Goal: Transaction & Acquisition: Purchase product/service

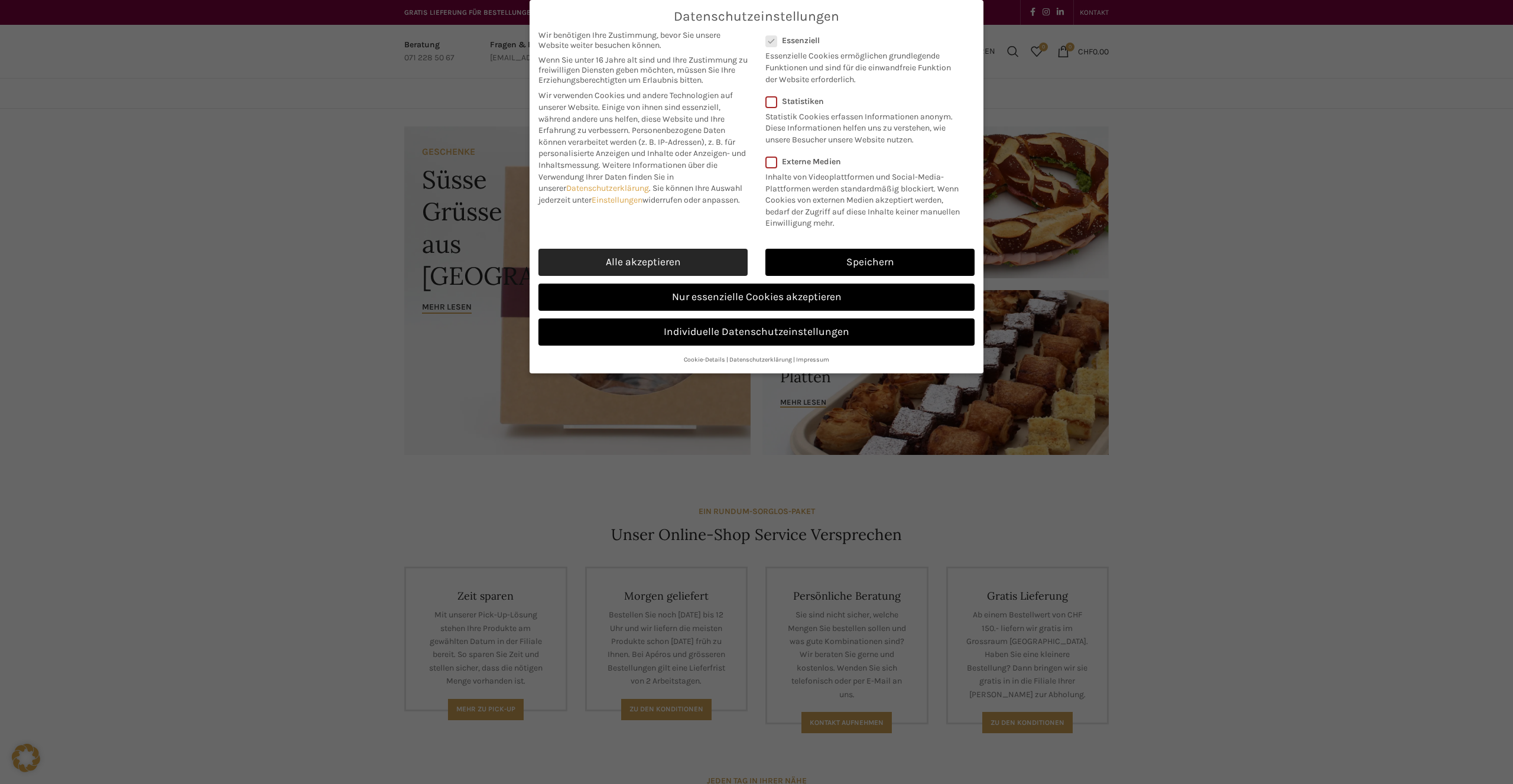
click at [684, 269] on link "Alle akzeptieren" at bounding box center [643, 262] width 209 height 27
checkbox input "true"
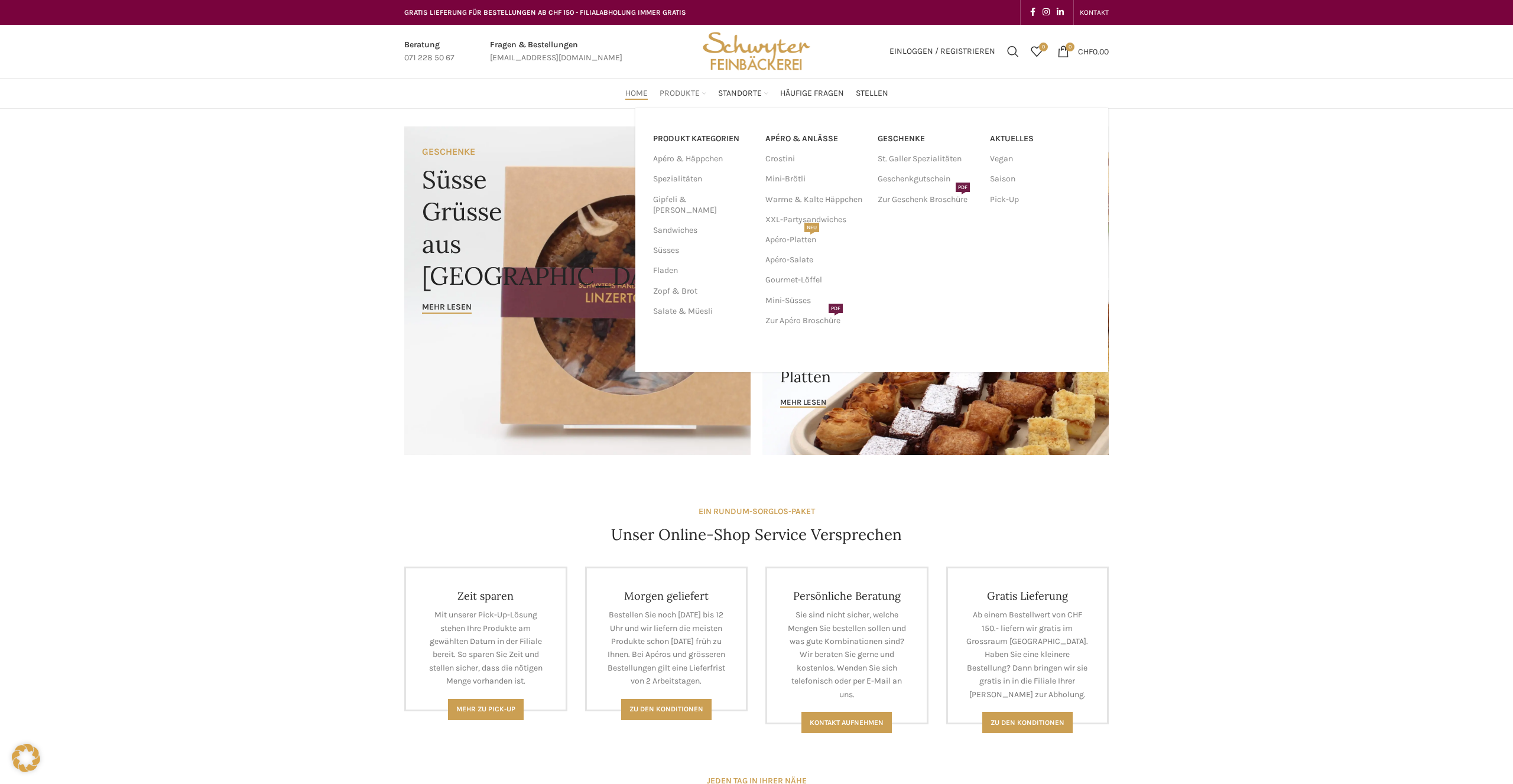
click at [680, 96] on span "Produkte" at bounding box center [679, 94] width 40 height 11
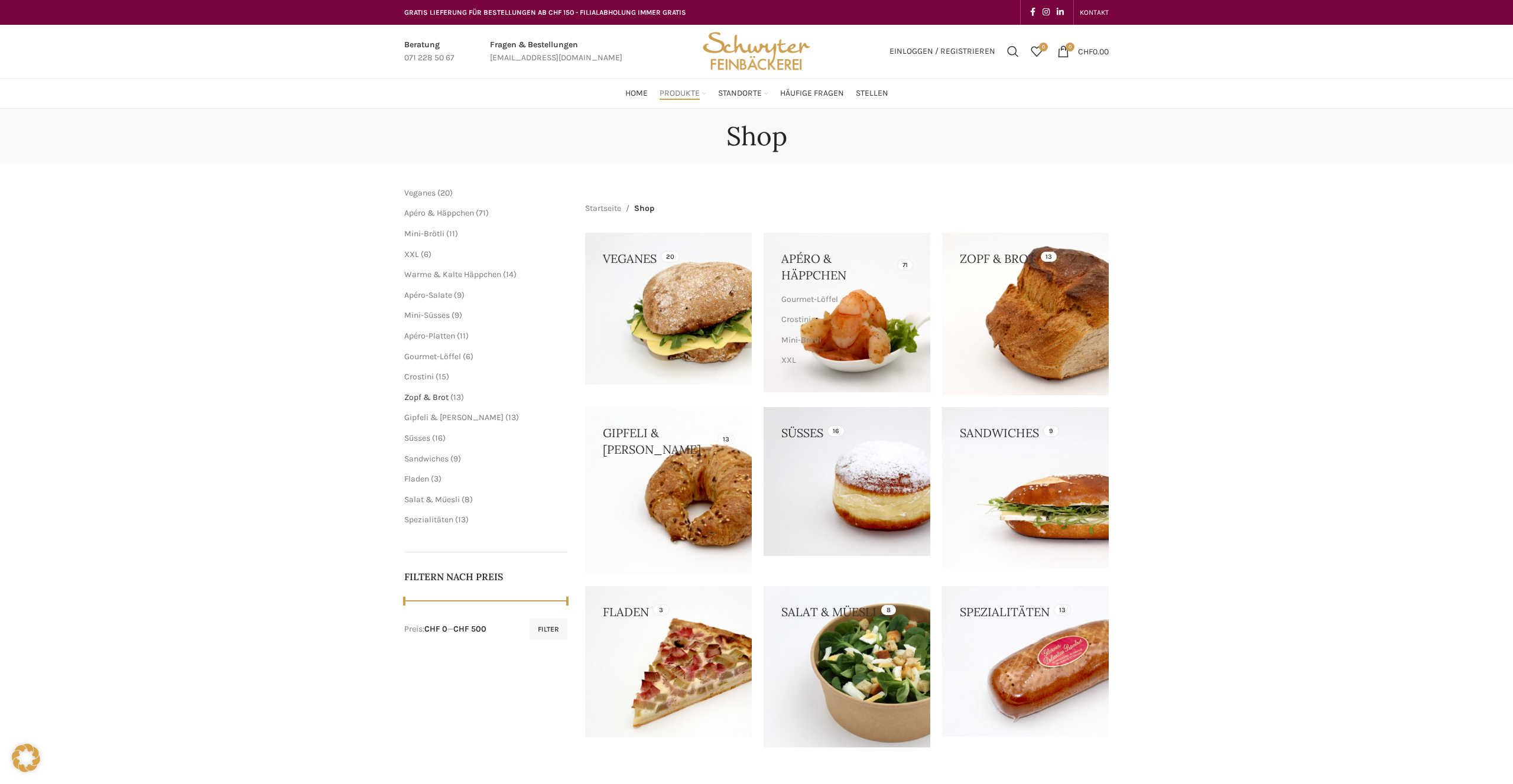
click at [423, 399] on span "Zopf & Brot" at bounding box center [427, 397] width 44 height 10
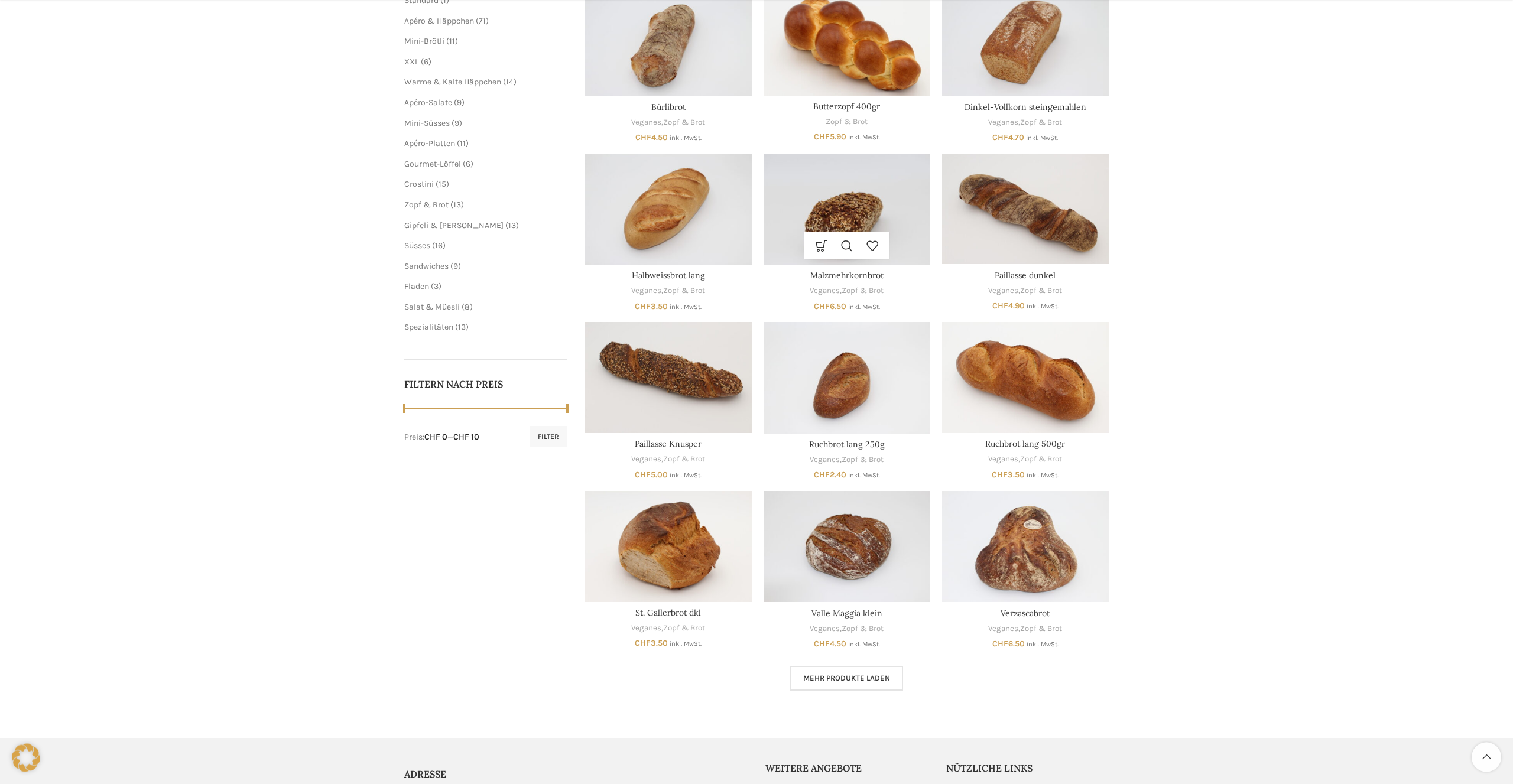
scroll to position [241, 0]
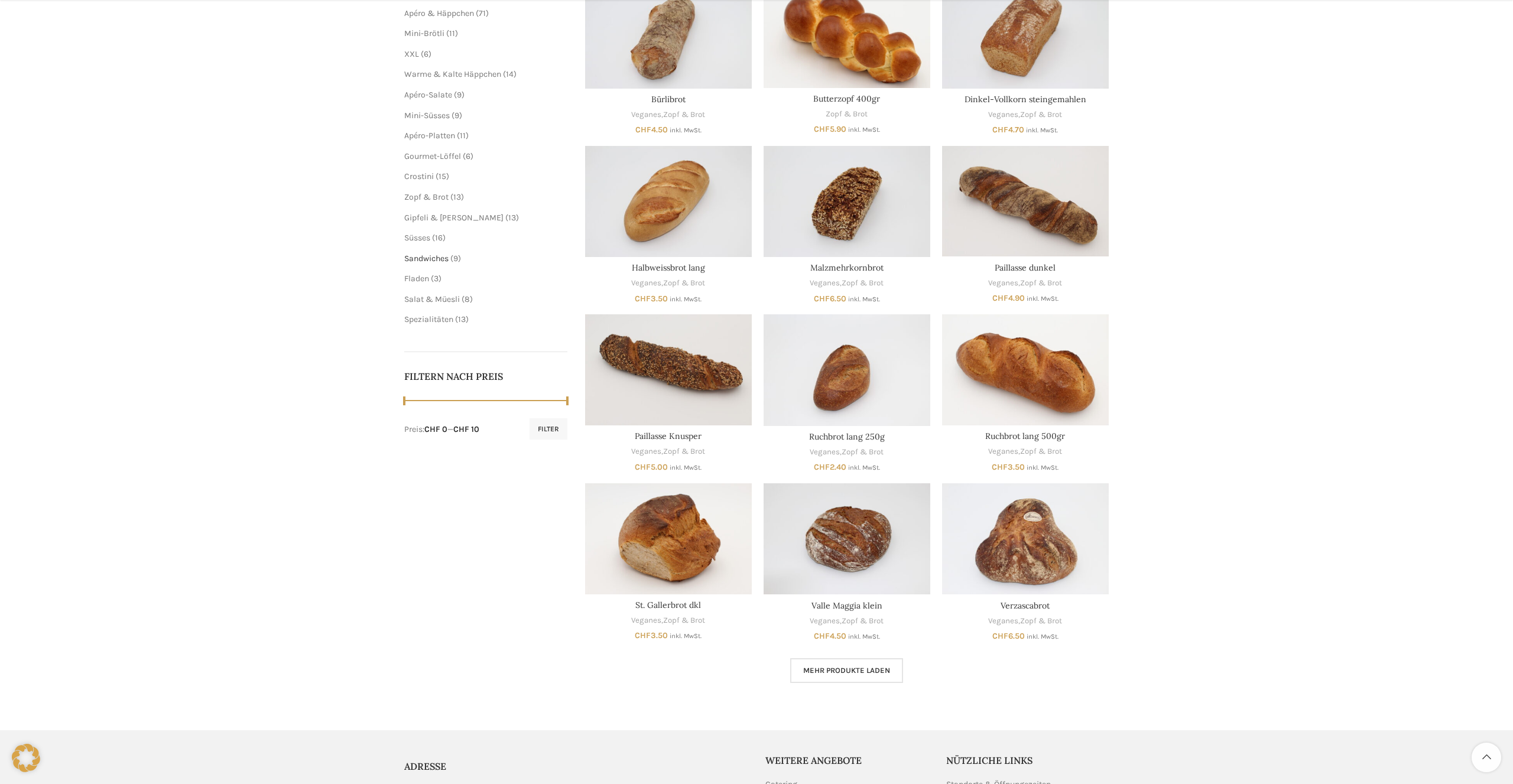
click at [430, 261] on span "Sandwiches" at bounding box center [427, 258] width 44 height 10
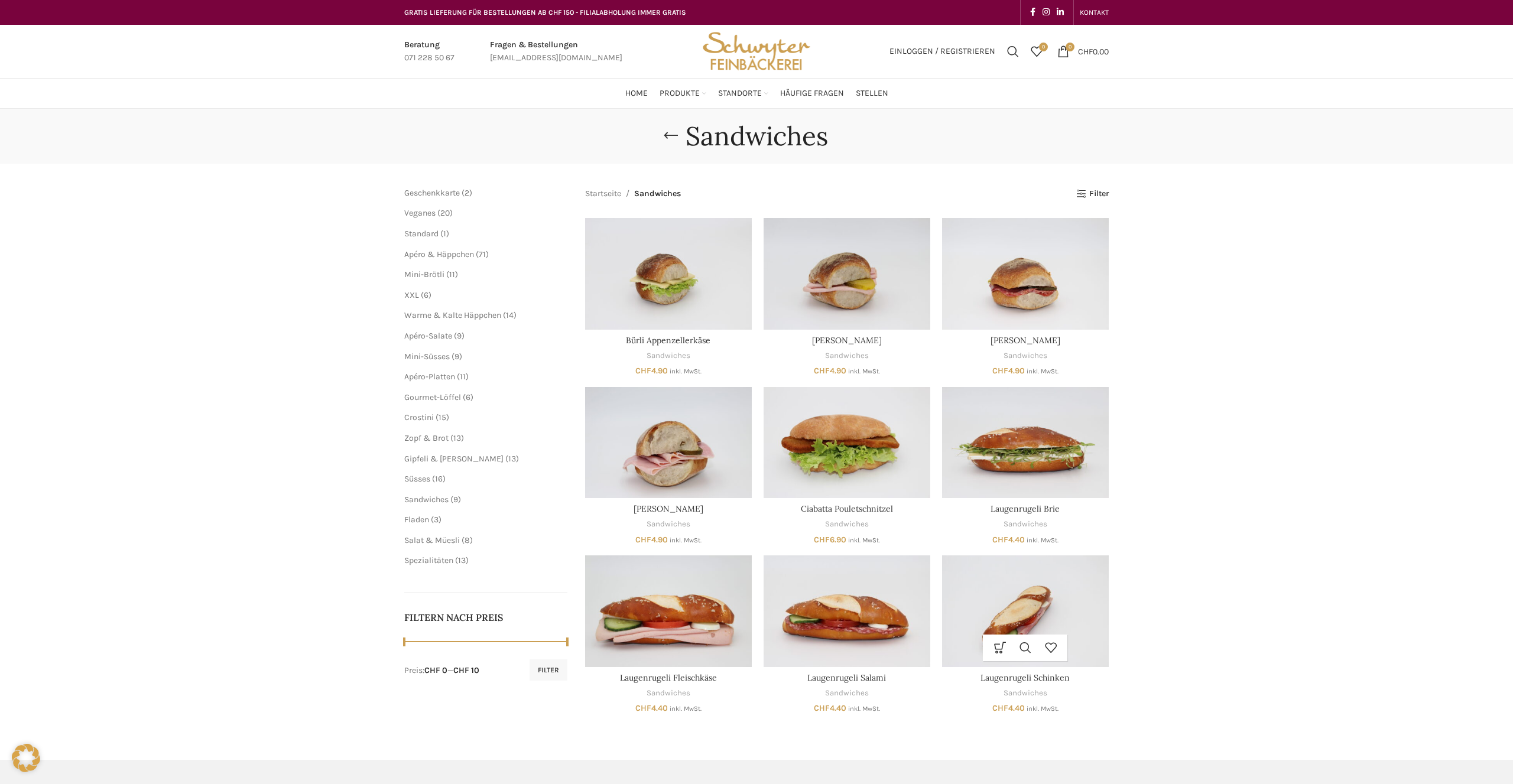
click at [1032, 609] on img "Laugenrugeli Schinken" at bounding box center [1025, 611] width 166 height 111
click at [417, 499] on span "Sandwiches" at bounding box center [427, 499] width 44 height 10
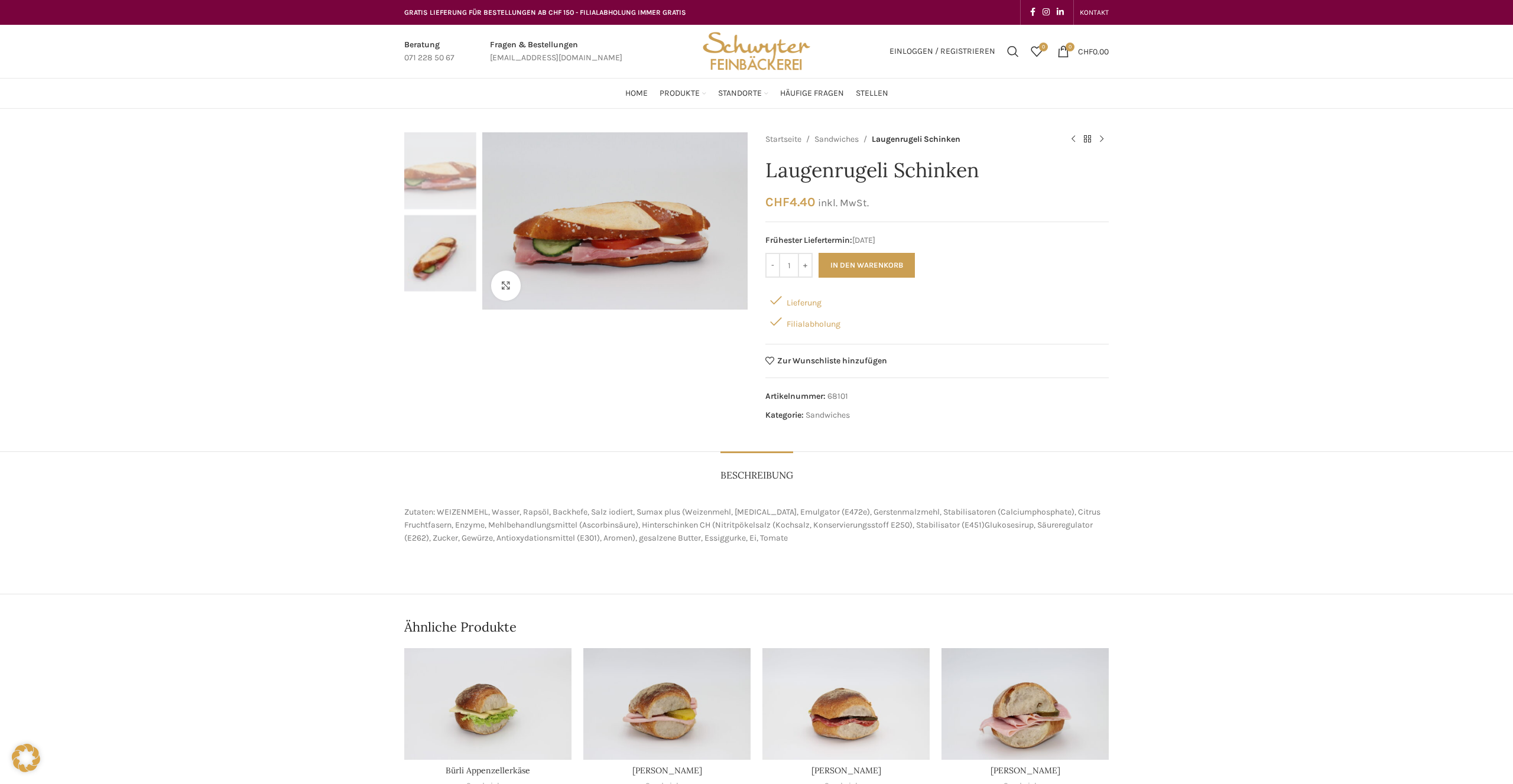
click at [980, 173] on h1 "Laugenrugeli Schinken" at bounding box center [937, 170] width 343 height 24
drag, startPoint x: 980, startPoint y: 173, endPoint x: 764, endPoint y: 170, distance: 216.0
click at [764, 170] on div "Klicken um zu vergrössern Startseite Sandwiches Laugenrugeli Schinken Laugenrug…" at bounding box center [756, 280] width 704 height 295
copy h1 "Laugenrugeli Schinken"
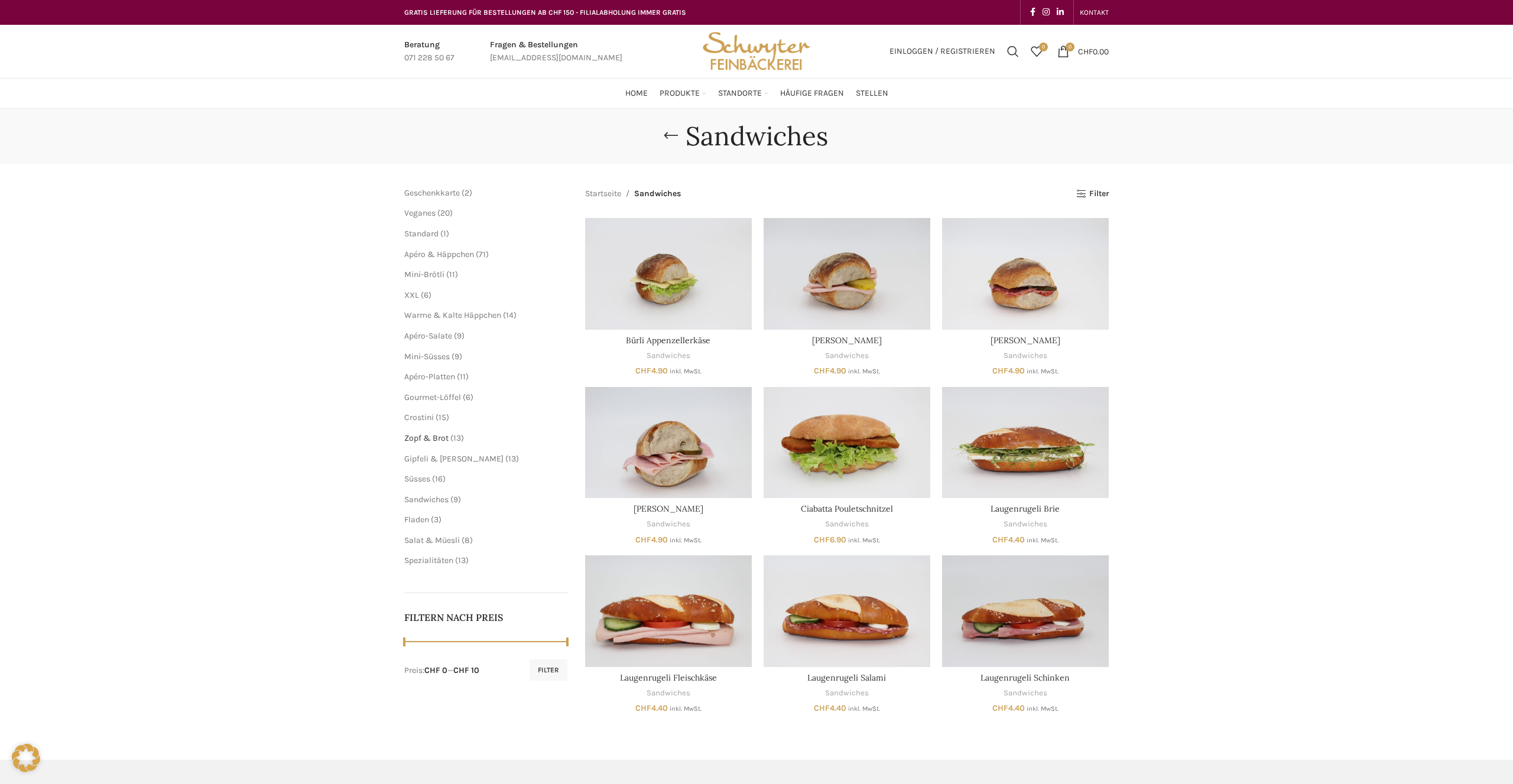
click at [419, 440] on span "Zopf & Brot" at bounding box center [427, 437] width 44 height 10
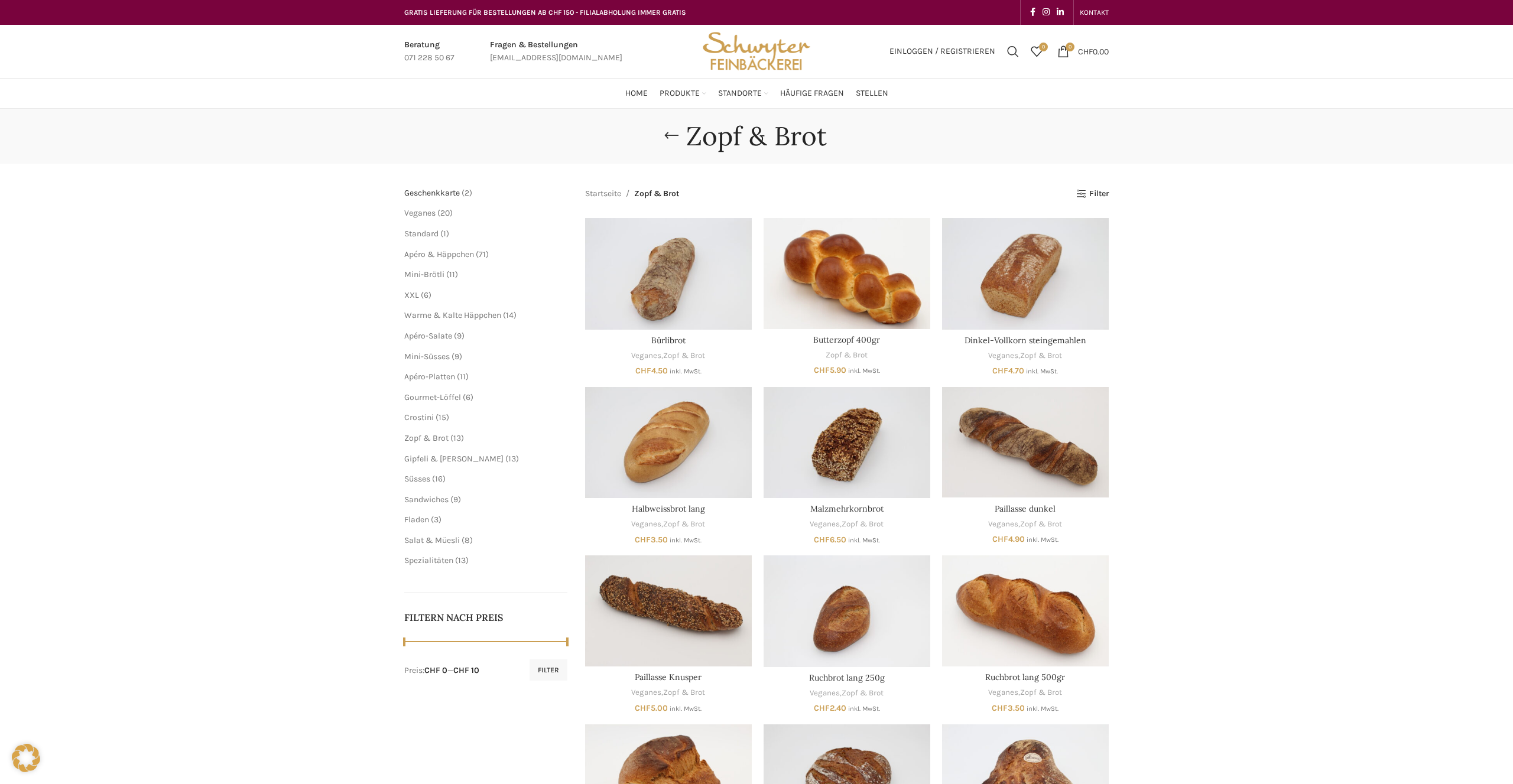
click at [430, 192] on span "Geschenkkarte" at bounding box center [432, 192] width 55 height 10
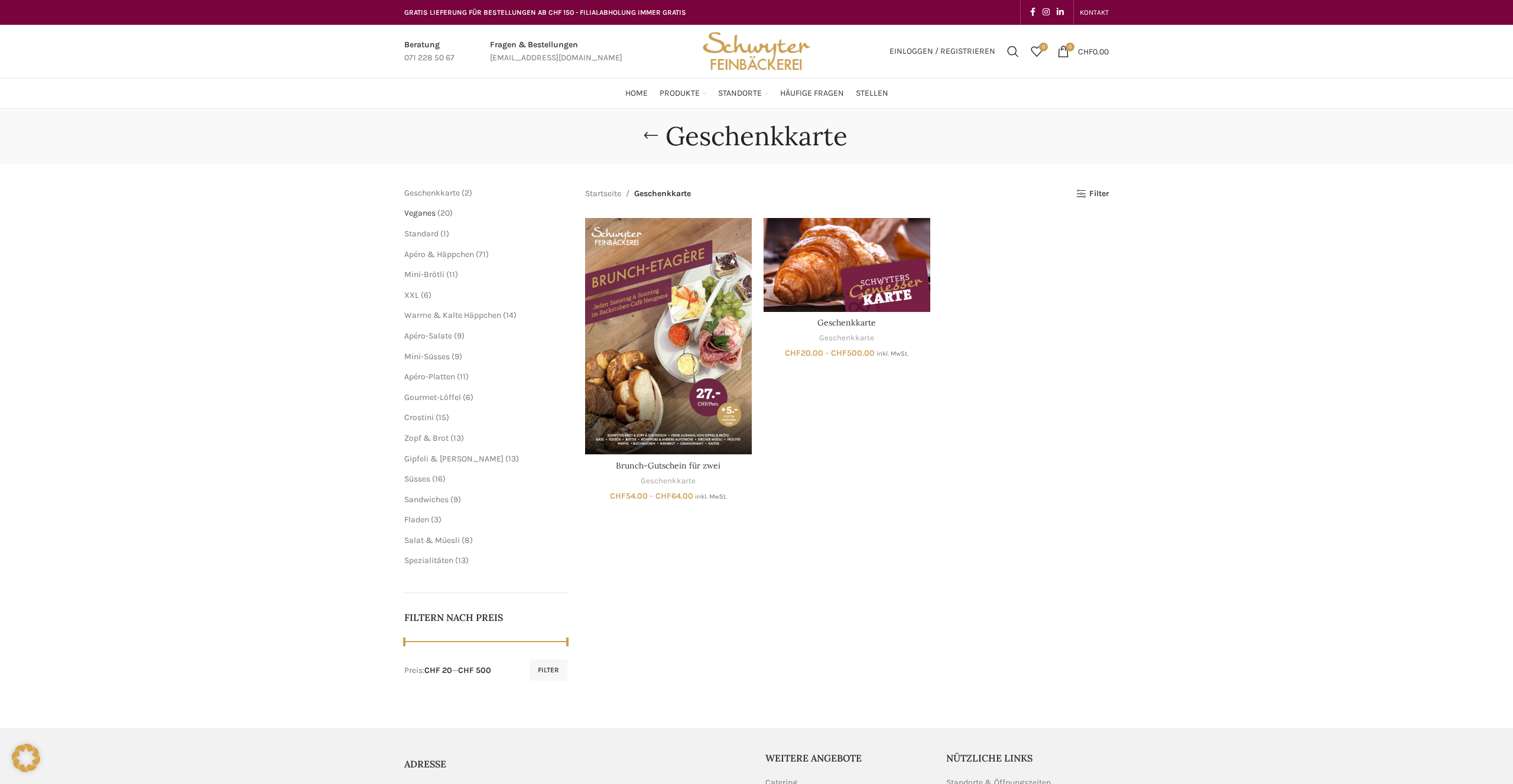
click at [424, 211] on span "Veganes" at bounding box center [420, 213] width 32 height 10
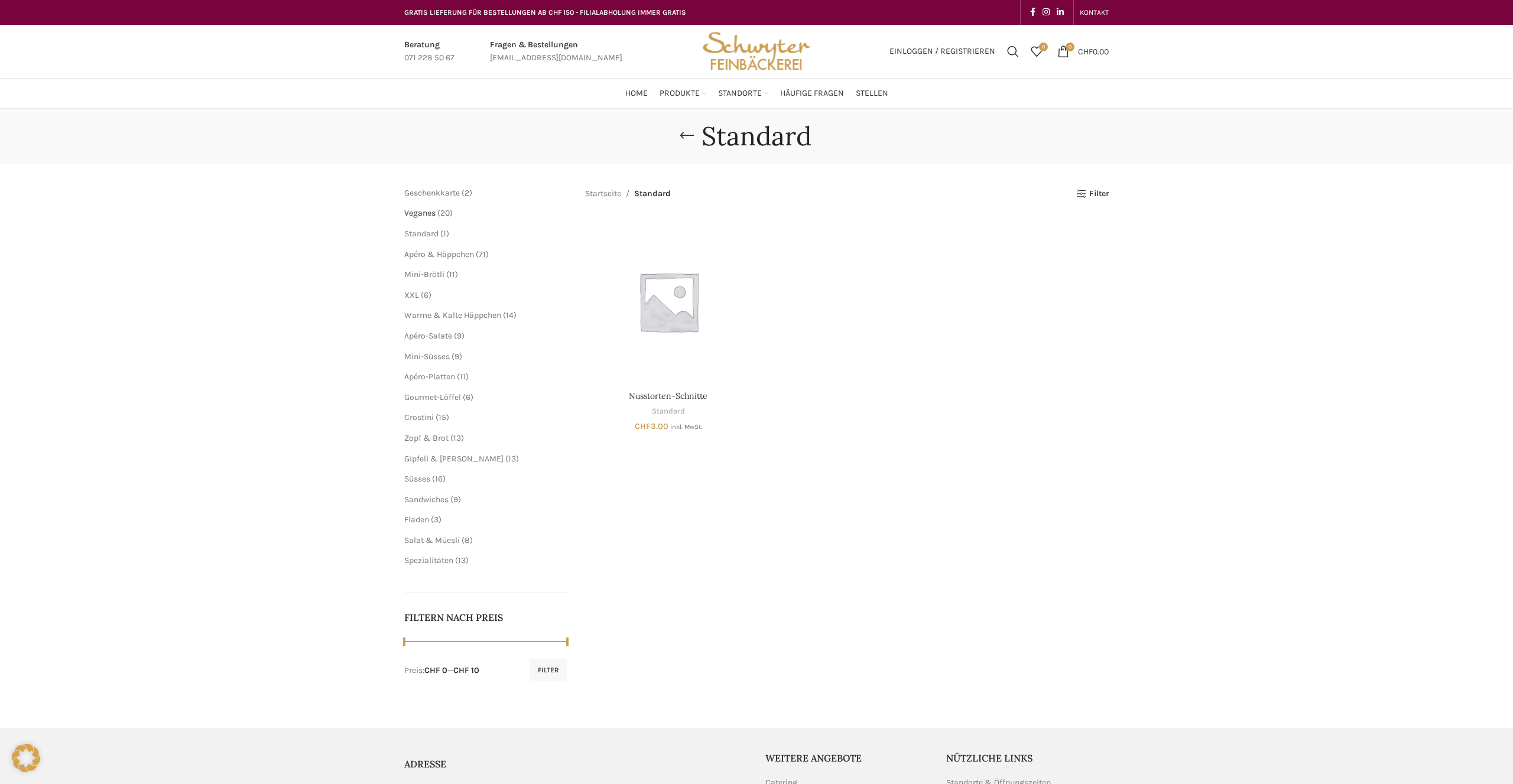
click at [424, 214] on span "Veganes" at bounding box center [420, 213] width 32 height 10
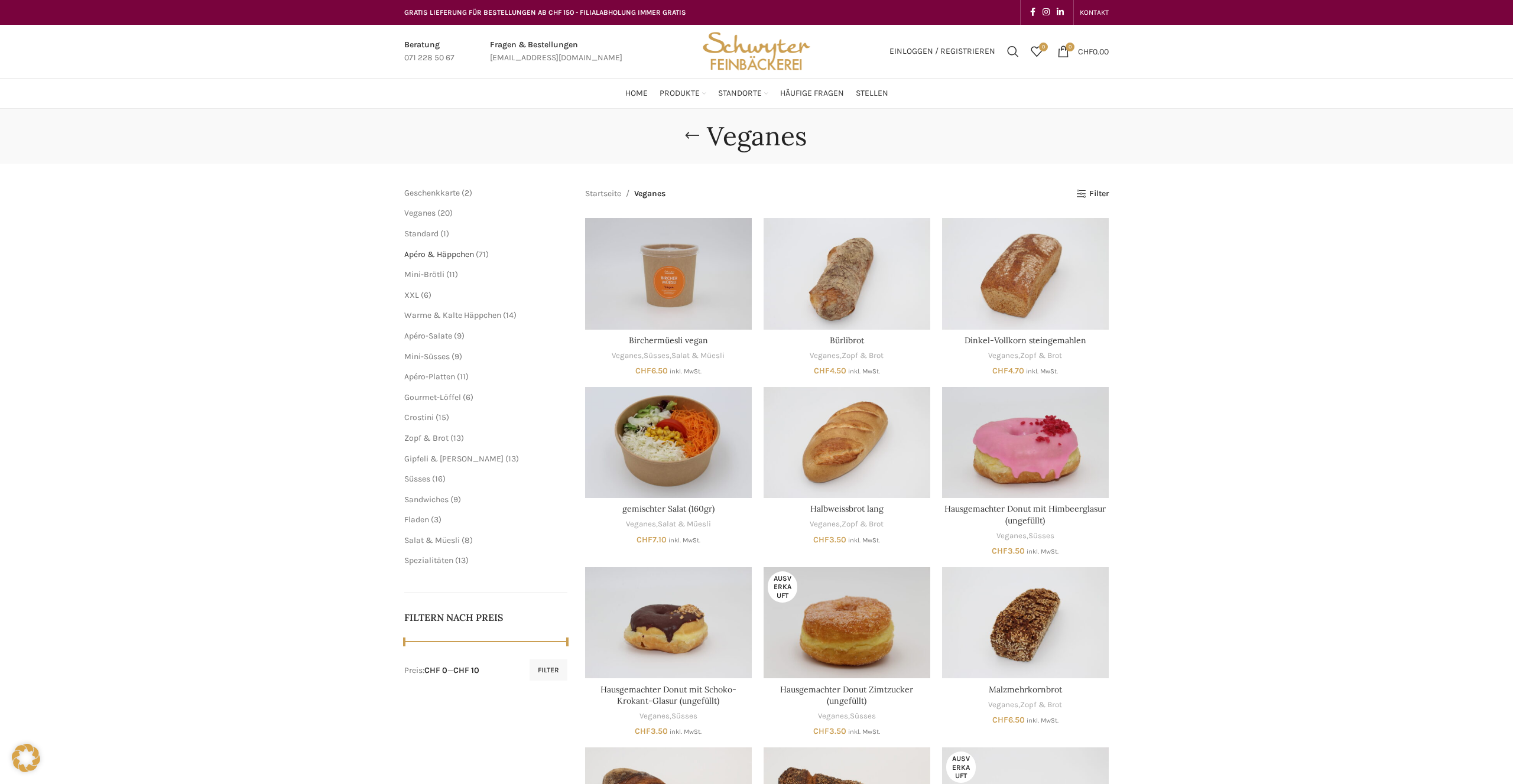
drag, startPoint x: 0, startPoint y: 0, endPoint x: 429, endPoint y: 257, distance: 500.1
click at [429, 257] on span "Apéro & Häppchen" at bounding box center [439, 254] width 69 height 10
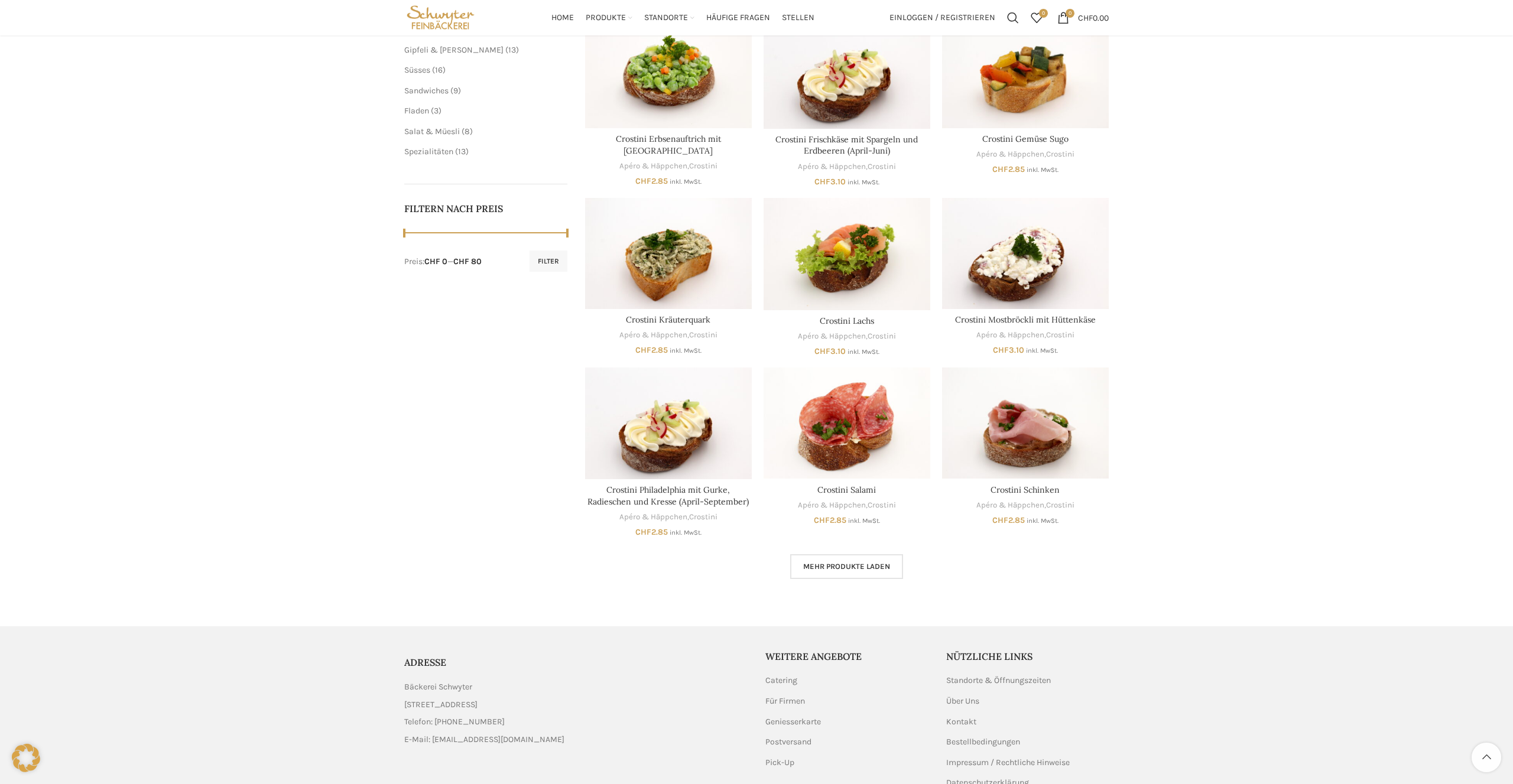
scroll to position [474, 0]
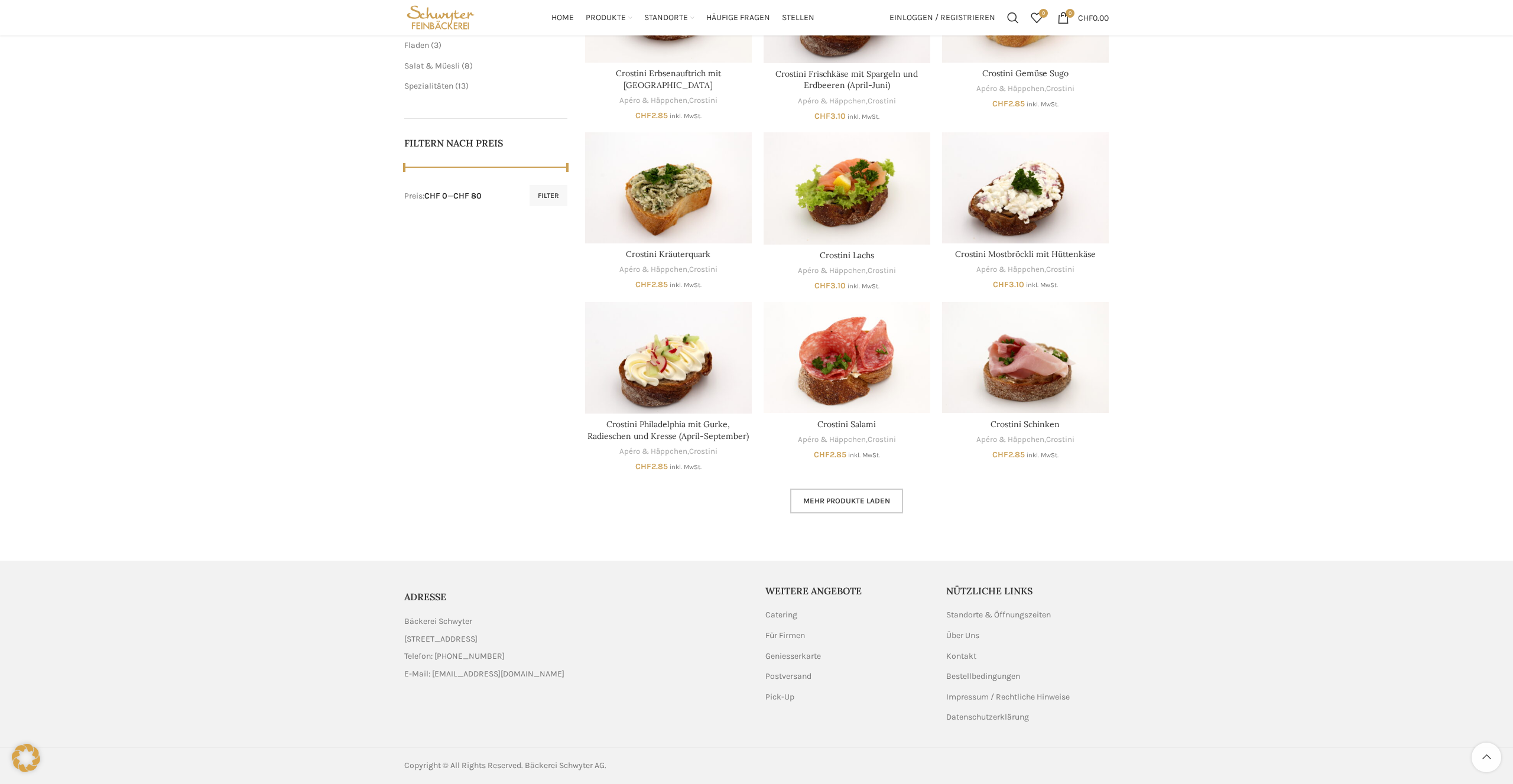
click at [876, 503] on span "Mehr Produkte laden" at bounding box center [847, 501] width 87 height 9
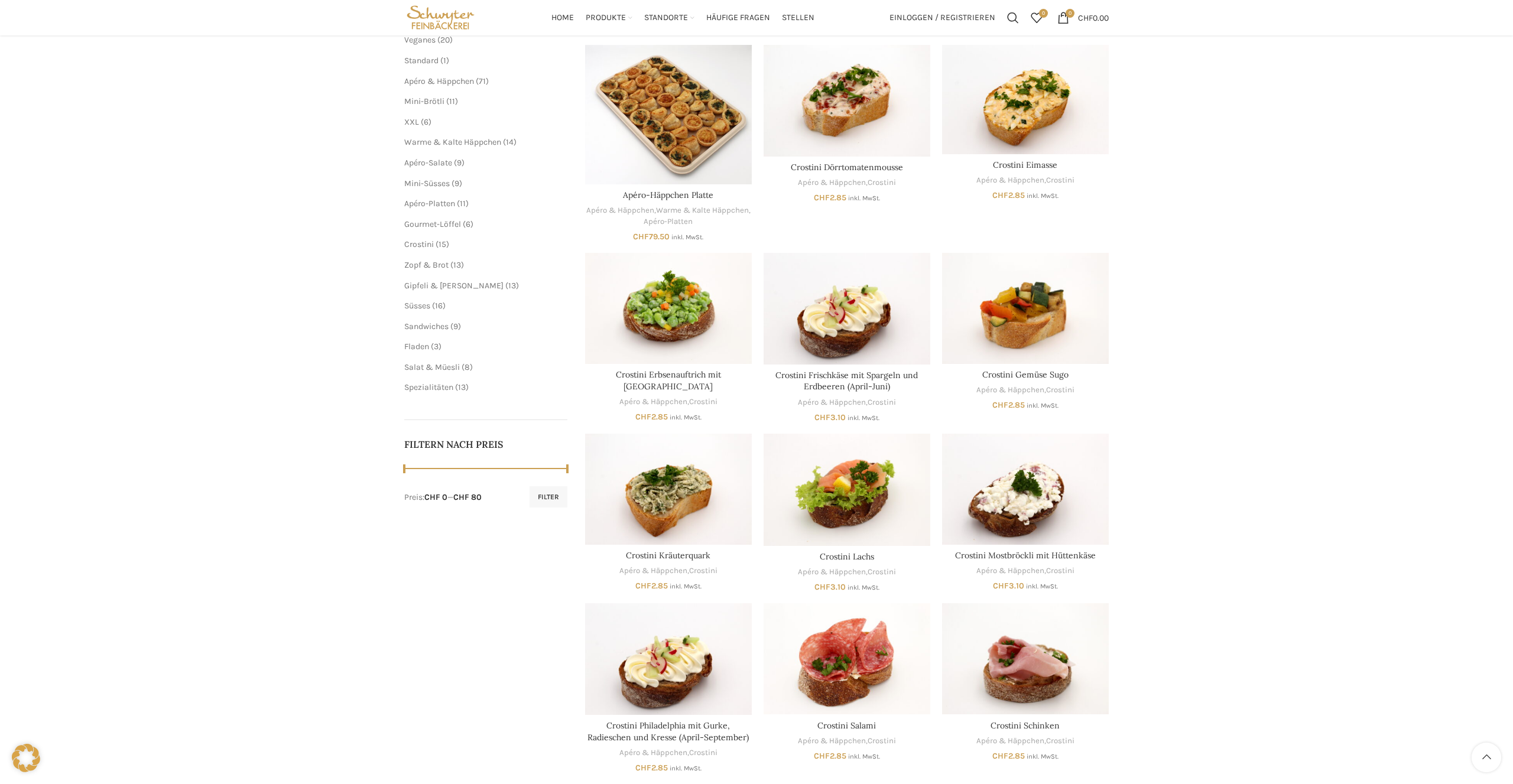
scroll to position [113, 0]
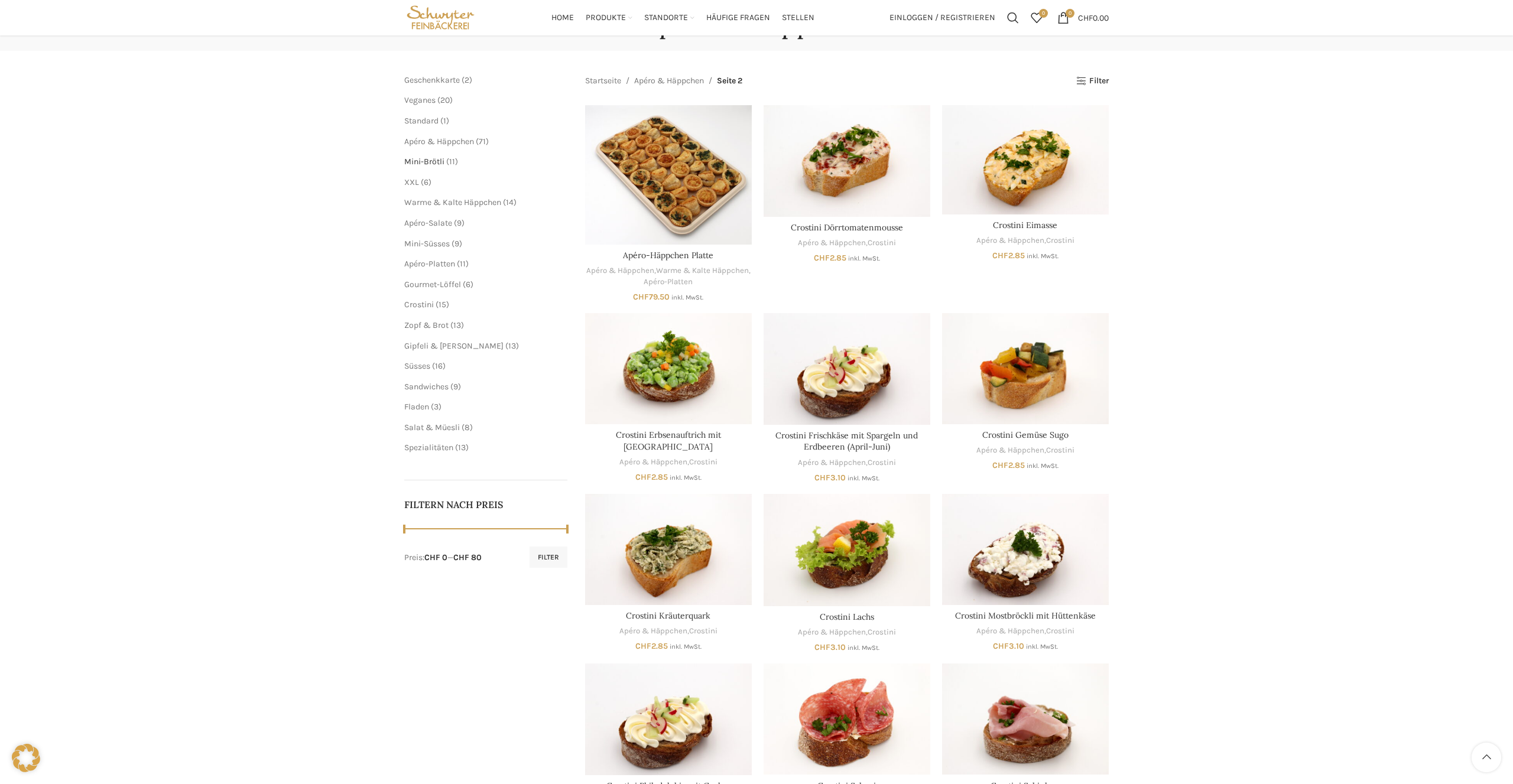
click at [418, 162] on span "Mini-Brötli" at bounding box center [424, 162] width 40 height 10
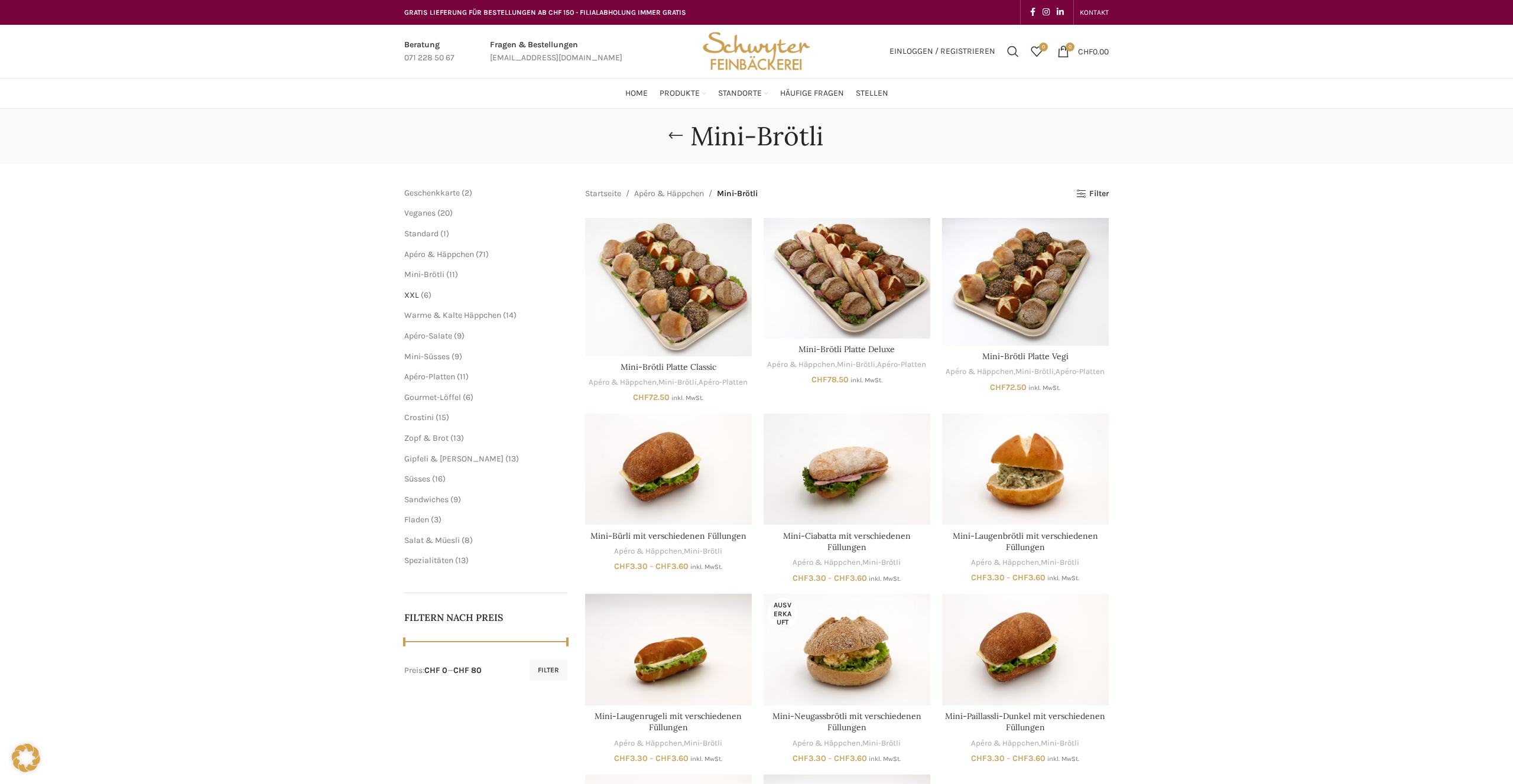
click at [411, 296] on span "XXL" at bounding box center [412, 295] width 15 height 10
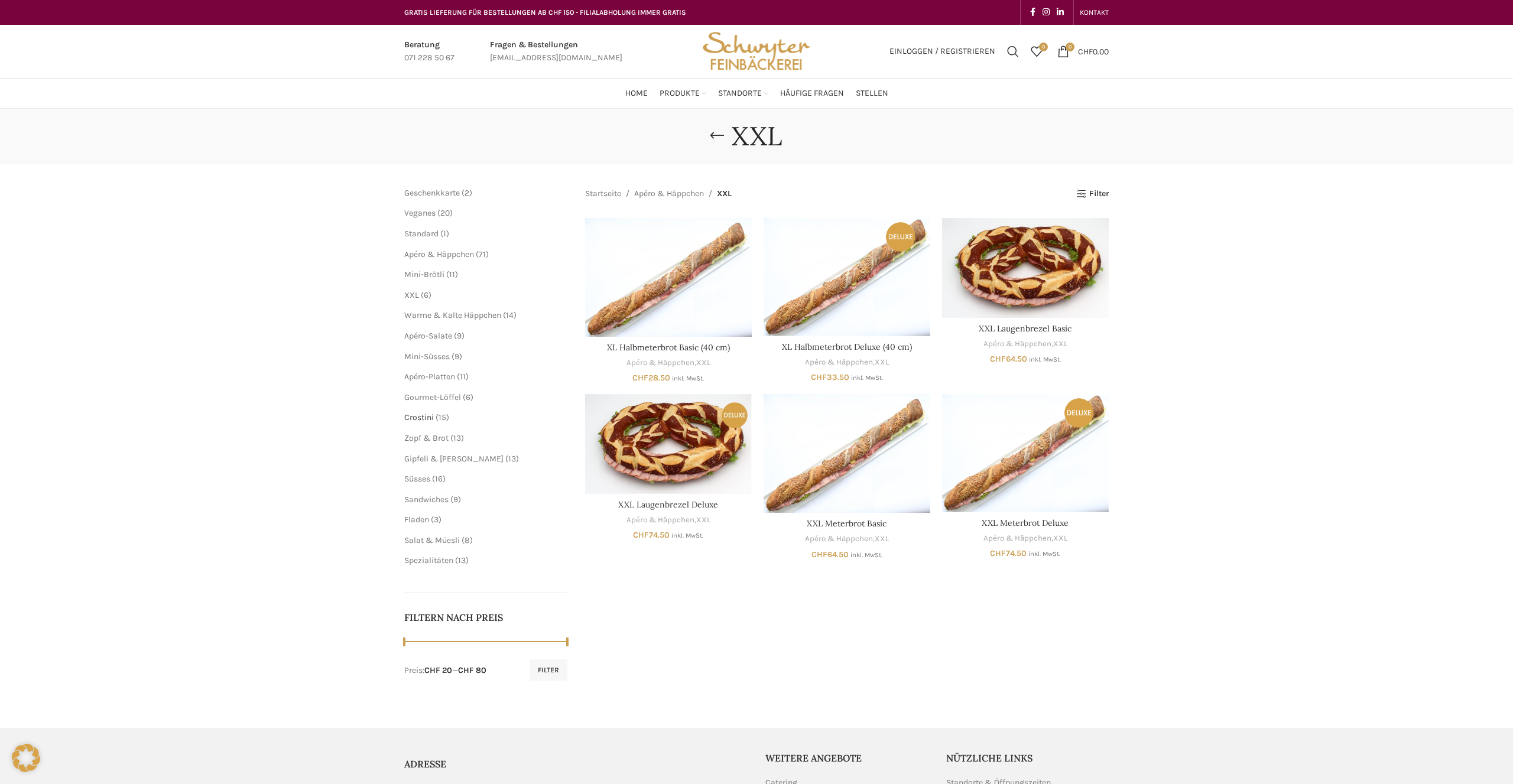
click at [424, 418] on span "Crostini" at bounding box center [419, 417] width 29 height 10
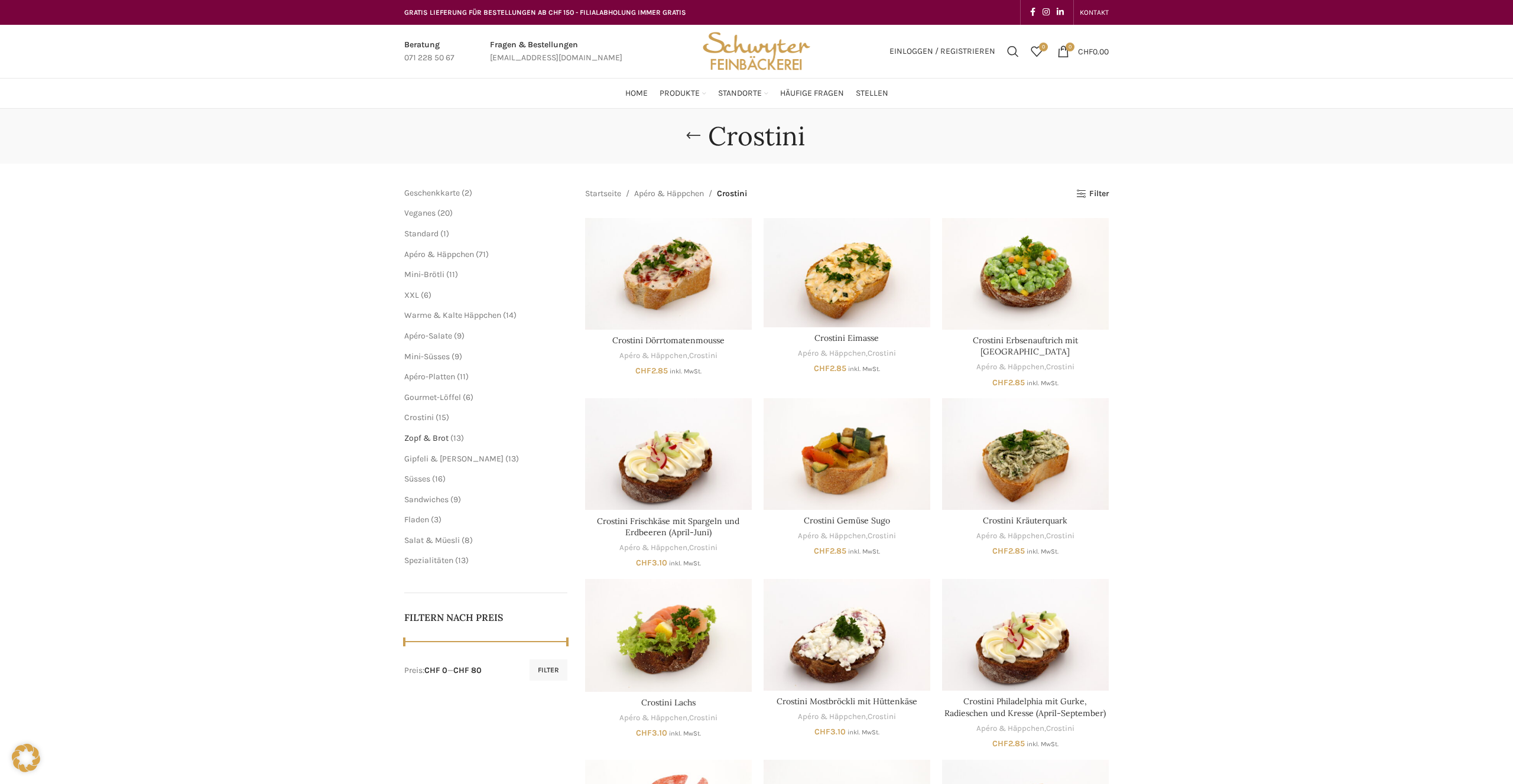
click at [421, 437] on span "Zopf & Brot" at bounding box center [427, 437] width 44 height 10
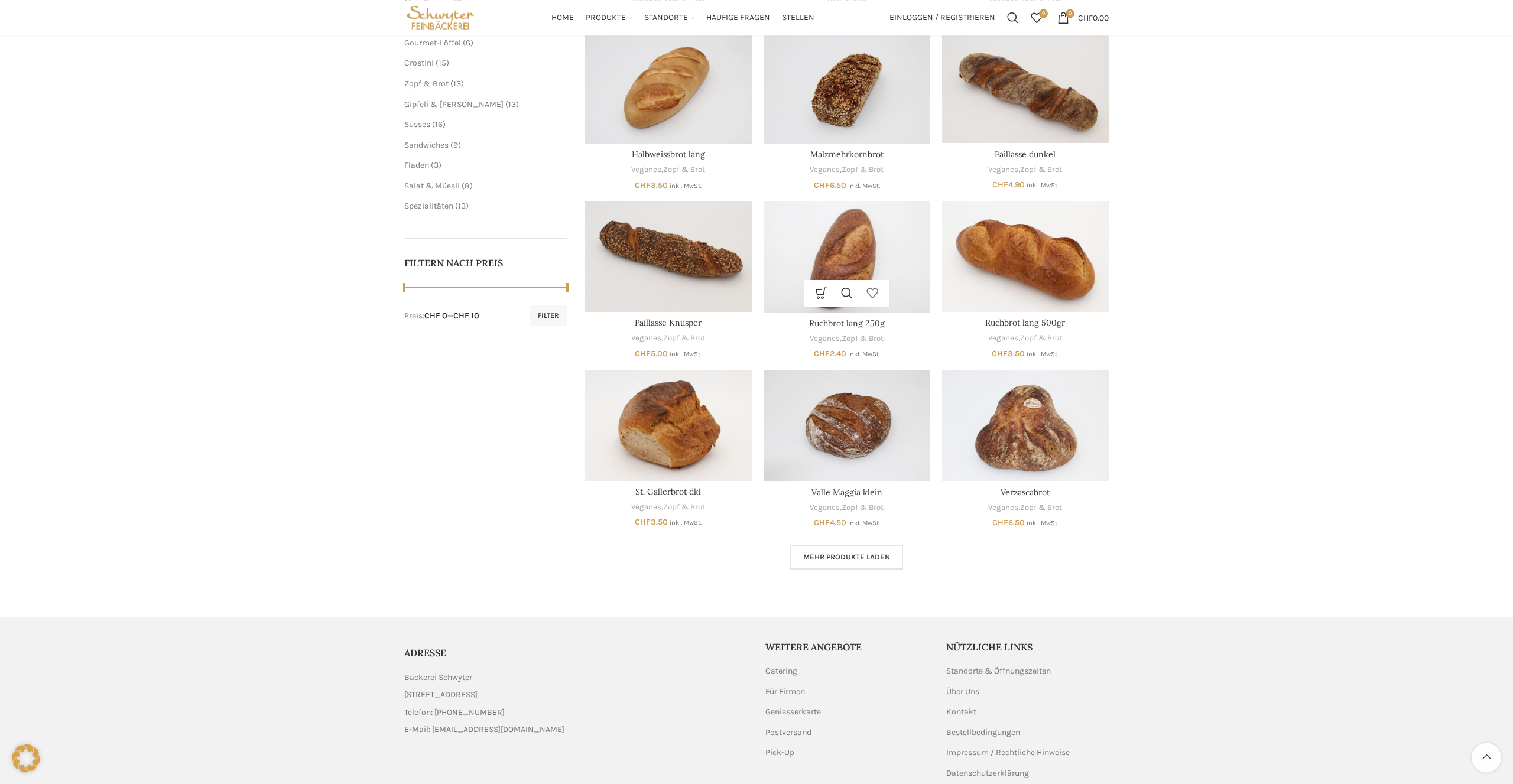
scroll to position [362, 0]
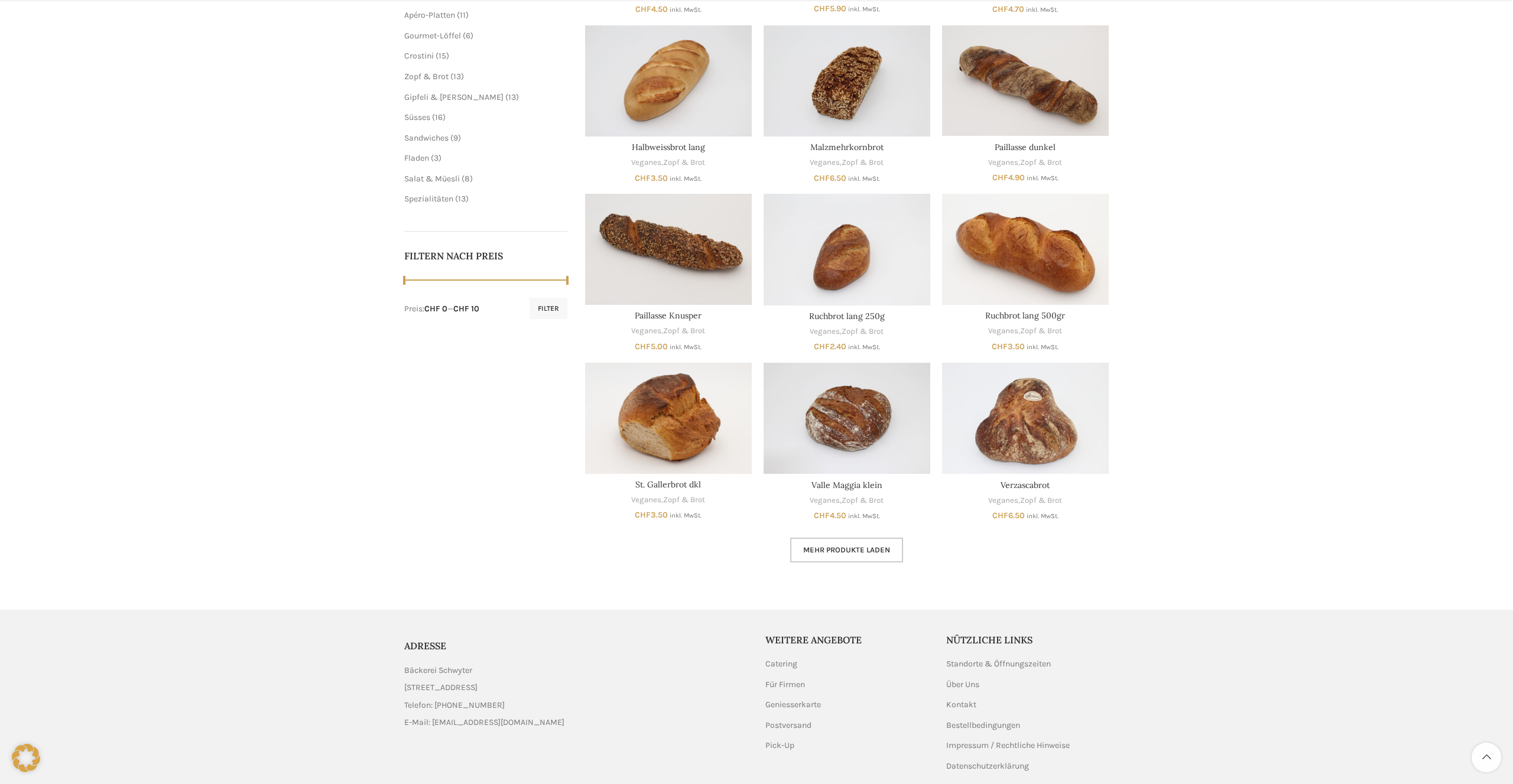
click at [853, 551] on span "Mehr Produkte laden" at bounding box center [847, 550] width 87 height 9
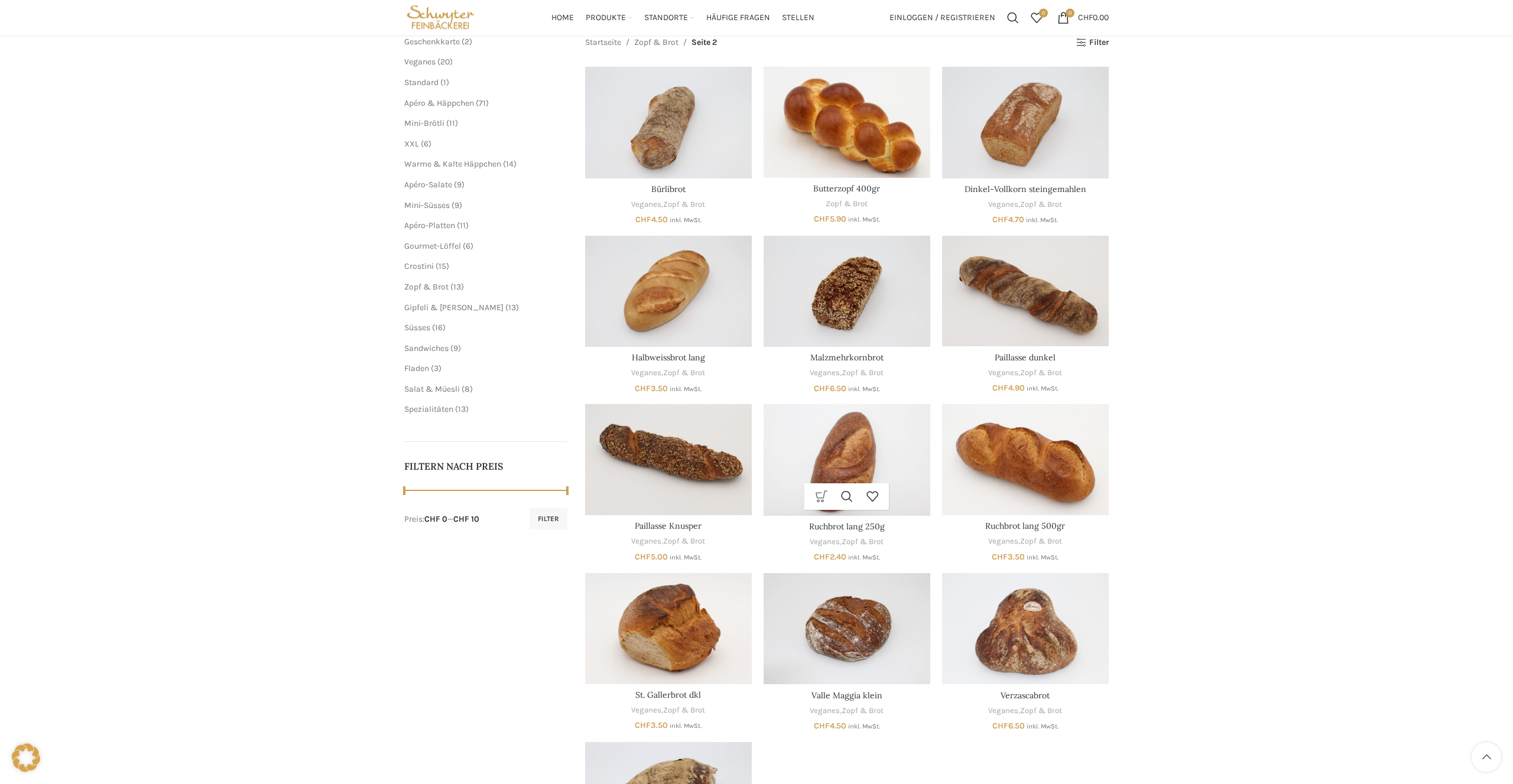
scroll to position [115, 0]
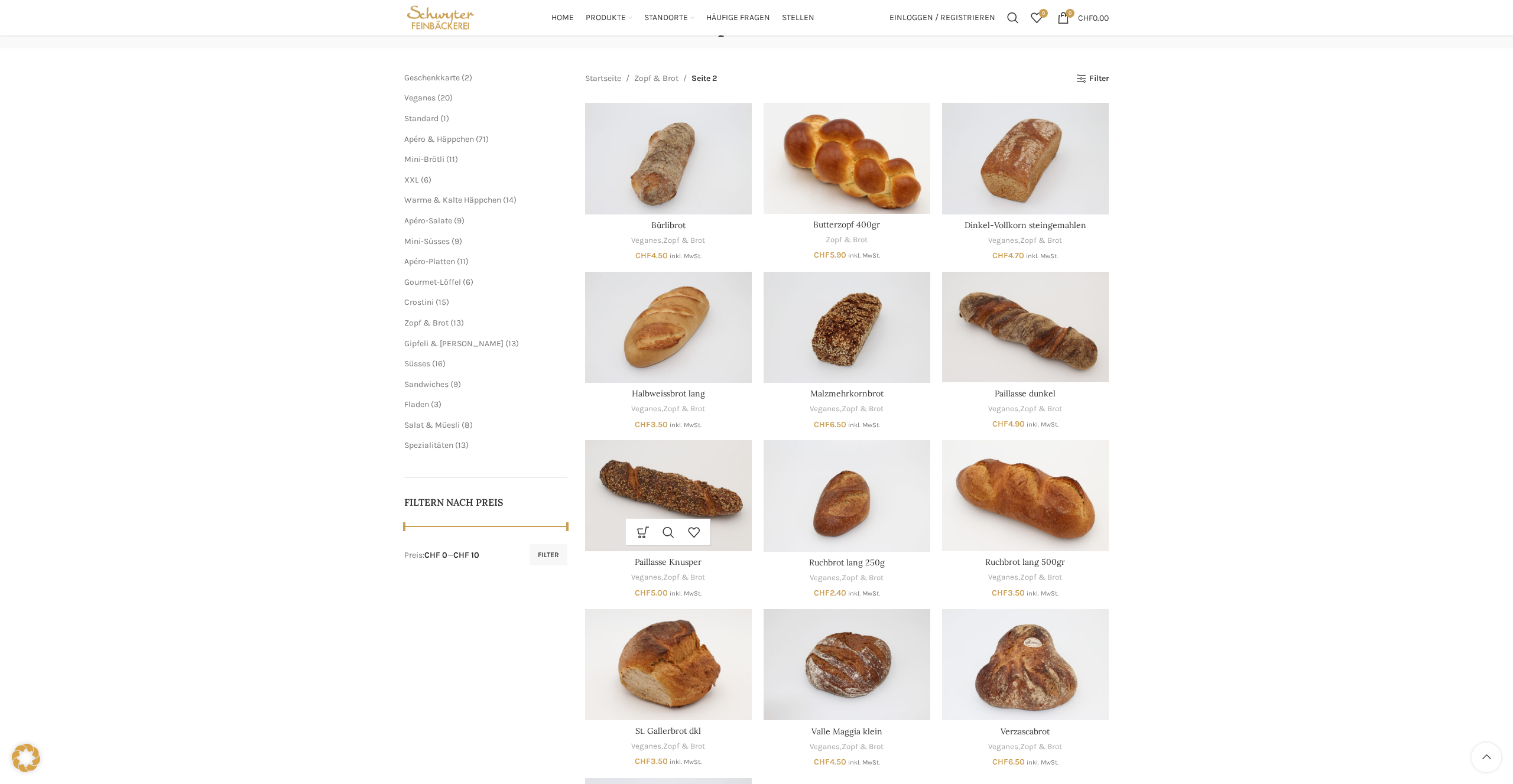
drag, startPoint x: 569, startPoint y: 528, endPoint x: 588, endPoint y: 525, distance: 19.2
click at [596, 529] on main "Schliessen Geschenkkarte 2 2 Produkte Veganes 20 20 Produkte Standard 1 1 Produ…" at bounding box center [756, 503] width 722 height 909
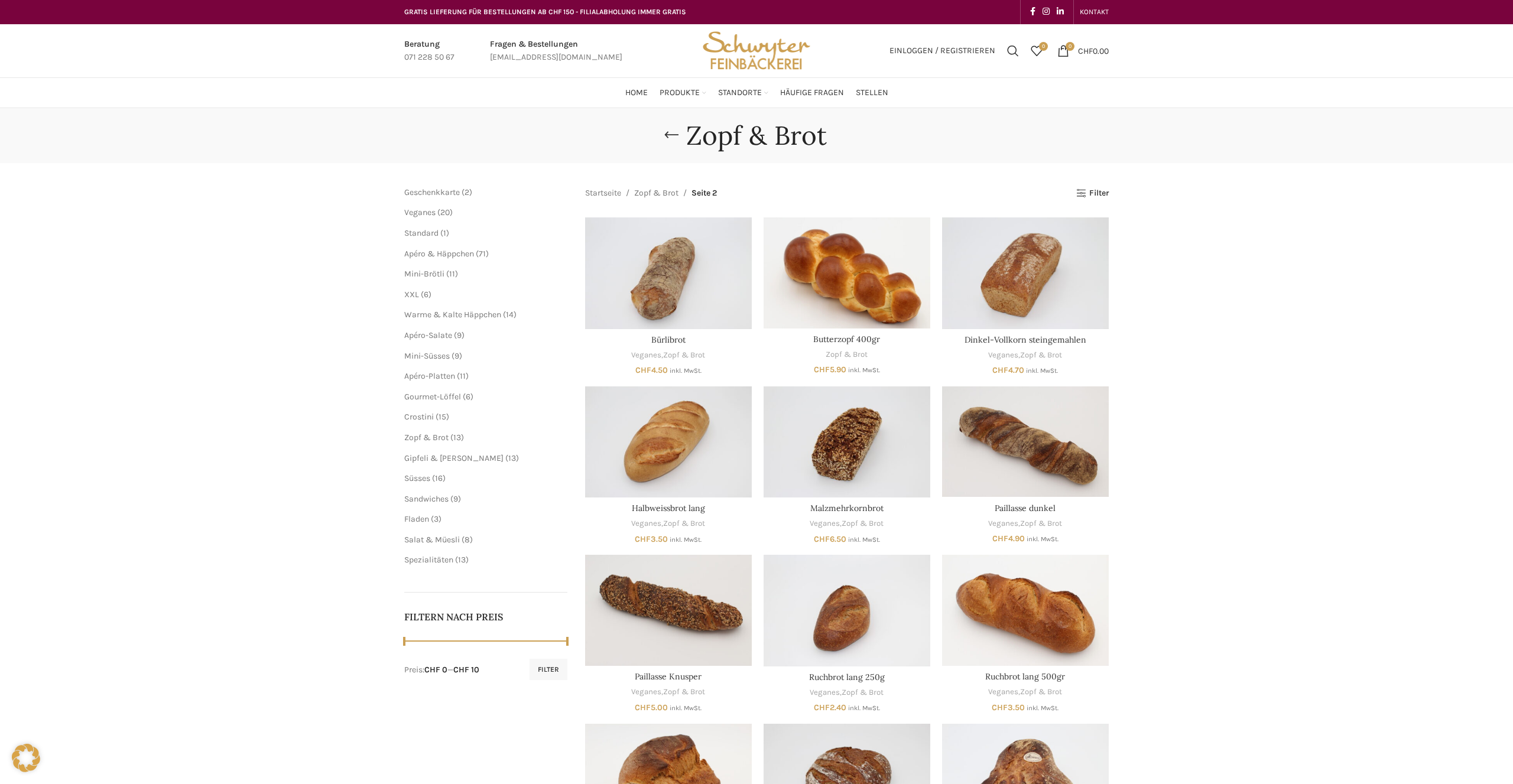
scroll to position [0, 0]
click at [747, 53] on img "Site logo" at bounding box center [756, 50] width 116 height 53
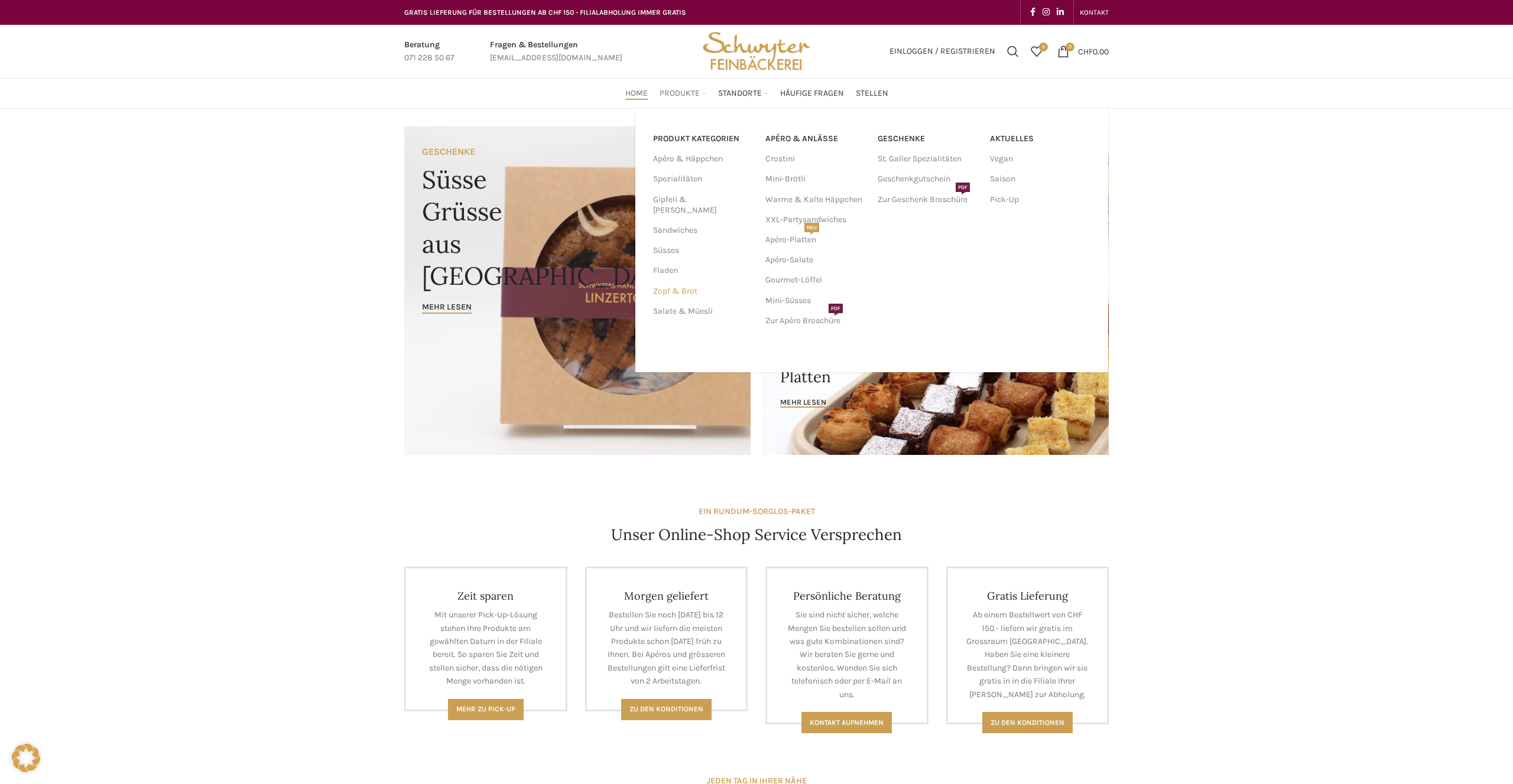
click at [674, 281] on link "Zopf & Brot" at bounding box center [702, 291] width 98 height 20
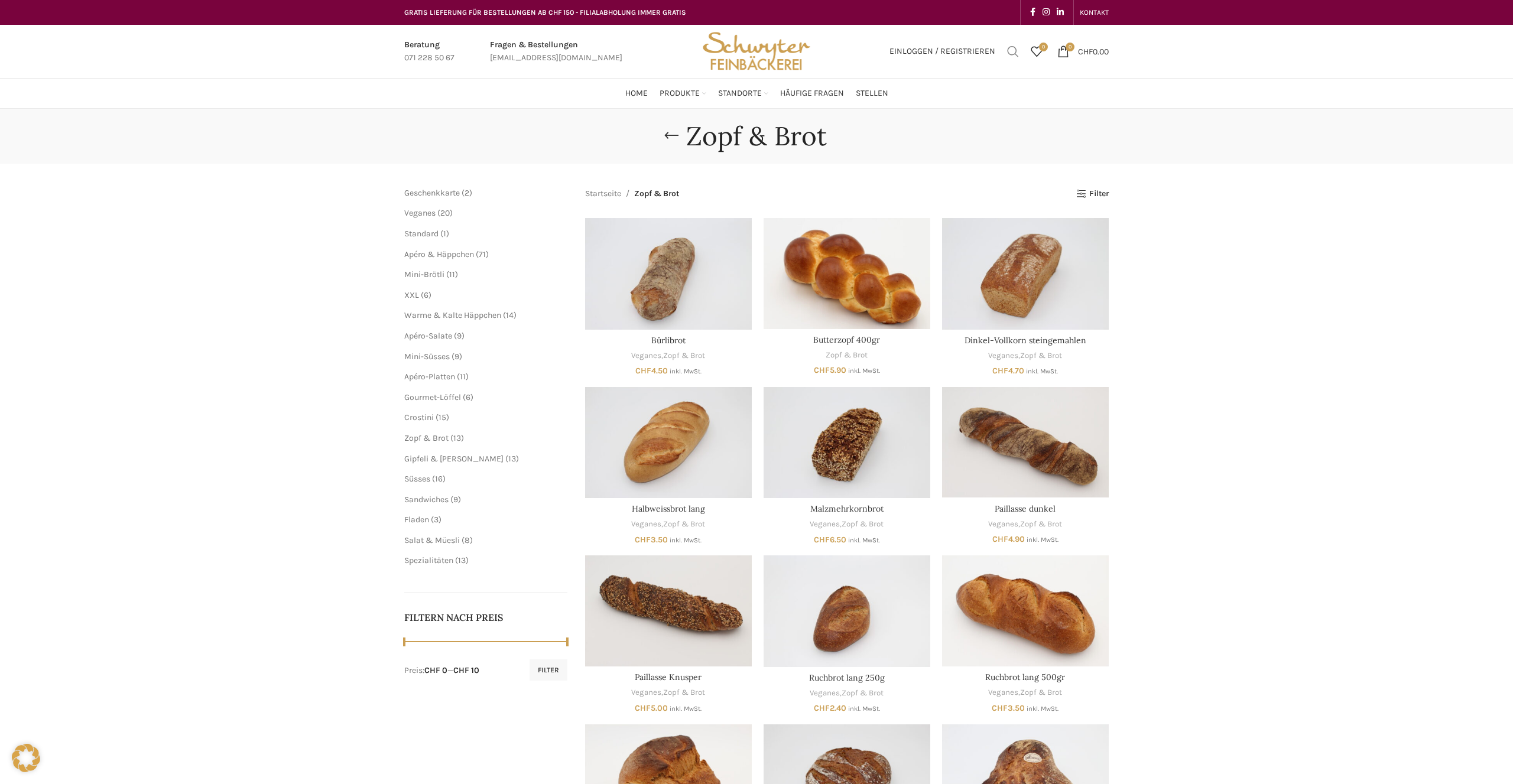
click at [1015, 53] on span "Suchen" at bounding box center [1012, 51] width 12 height 12
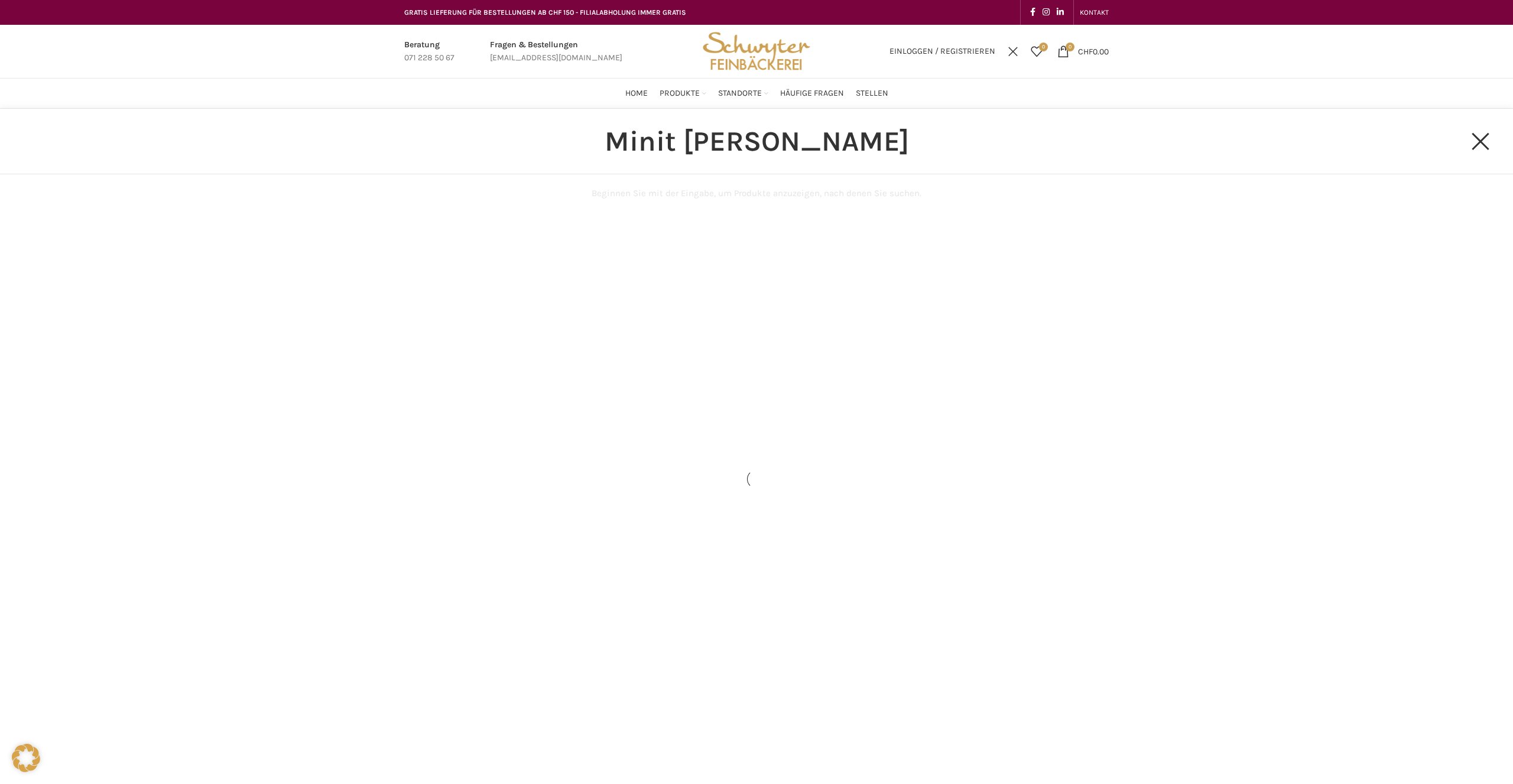
type input "Minit Zopf"
click button "Search" at bounding box center [0, 0] width 0 height 0
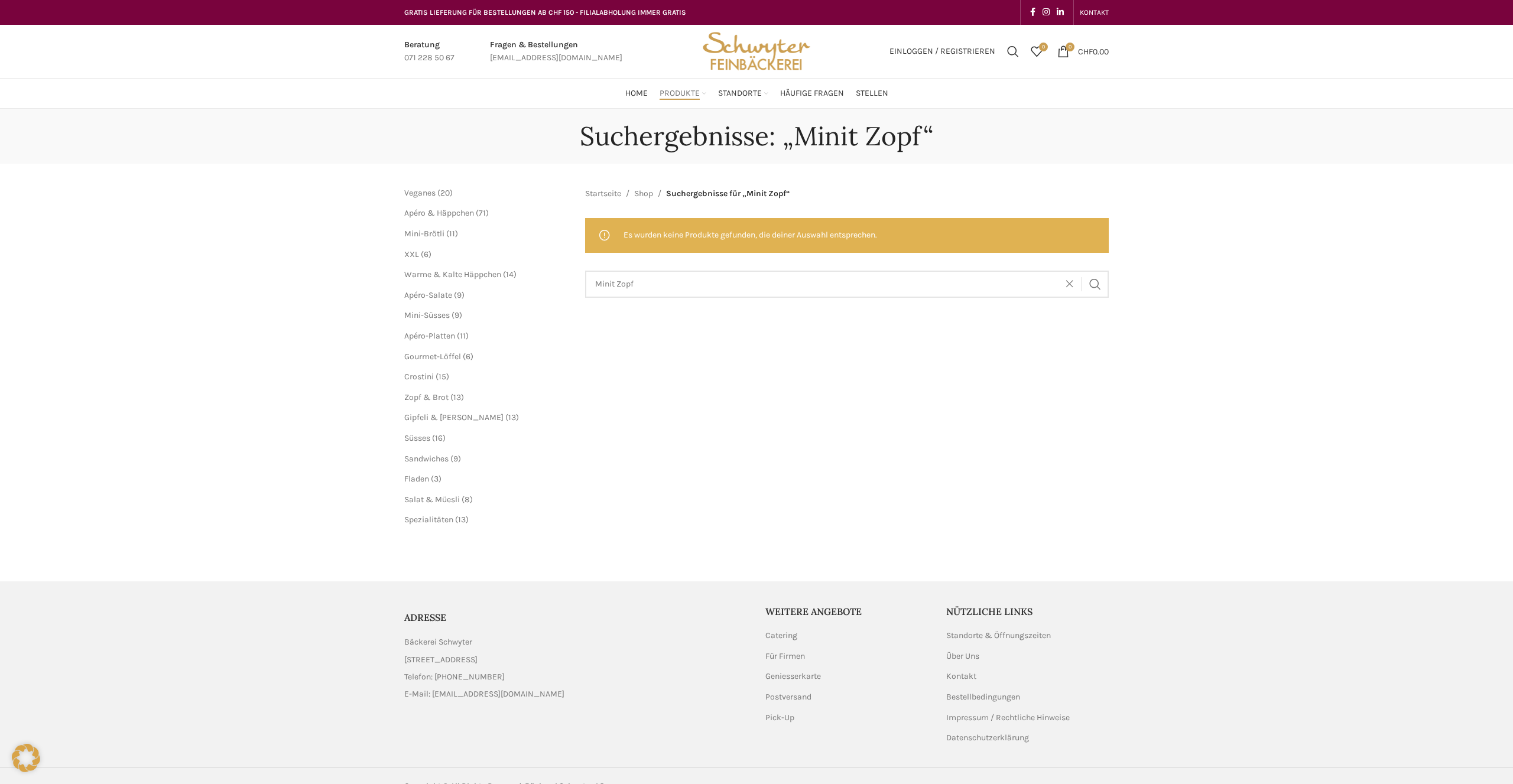
click at [858, 137] on h1 "Suchergebnisse: „Minit Zopf“" at bounding box center [756, 136] width 354 height 32
click at [616, 283] on input "Minit [PERSON_NAME]" at bounding box center [847, 284] width 524 height 27
type input "Mini Zopf"
click at [1082, 270] on button "Search" at bounding box center [1095, 284] width 27 height 27
drag, startPoint x: 669, startPoint y: 295, endPoint x: 514, endPoint y: 279, distance: 155.8
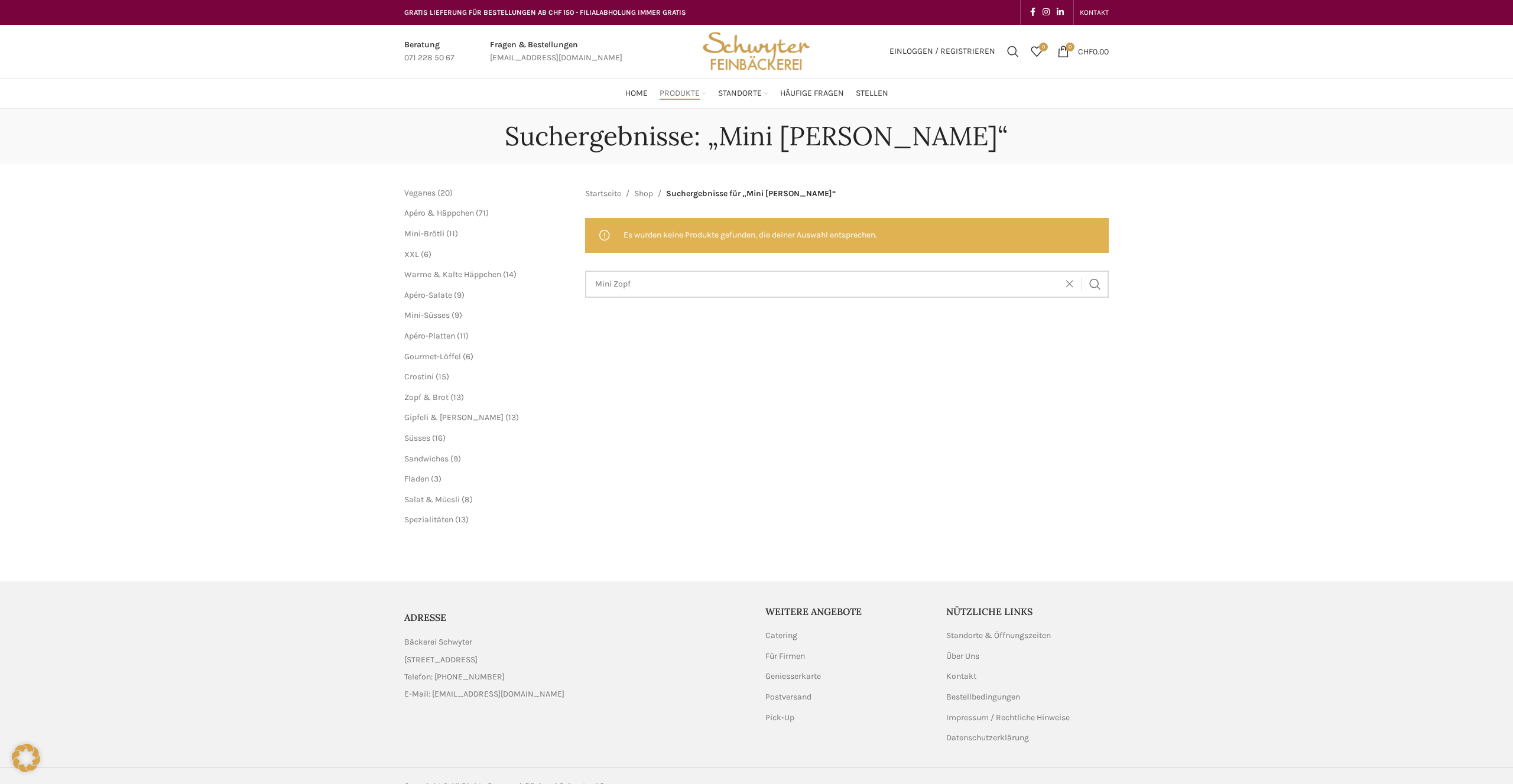
click at [585, 279] on input "Mini Zopf" at bounding box center [847, 284] width 524 height 27
type input "[PERSON_NAME]"
click at [1082, 270] on button "Search" at bounding box center [1095, 284] width 27 height 27
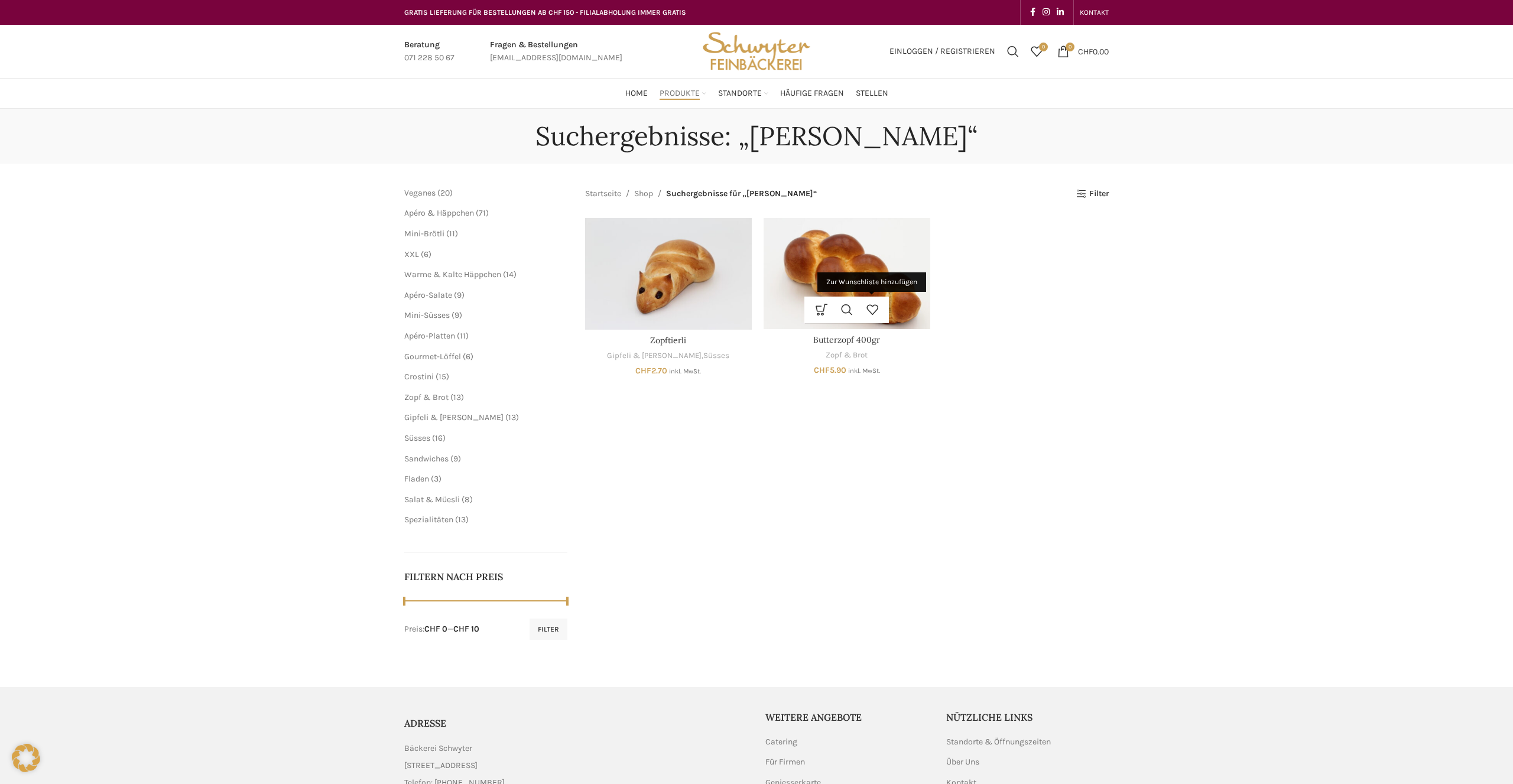
click at [867, 292] on img "Butterzopf 400gr" at bounding box center [846, 273] width 166 height 111
